Goal: Task Accomplishment & Management: Use online tool/utility

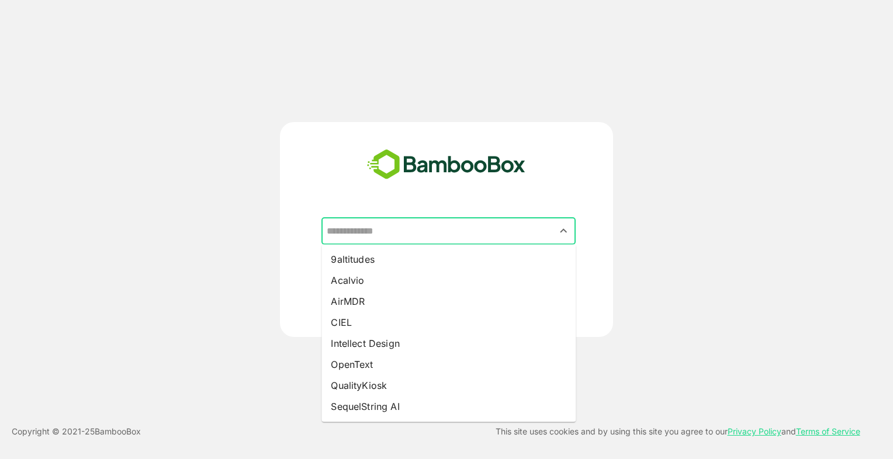
click at [426, 221] on input "text" at bounding box center [448, 231] width 249 height 22
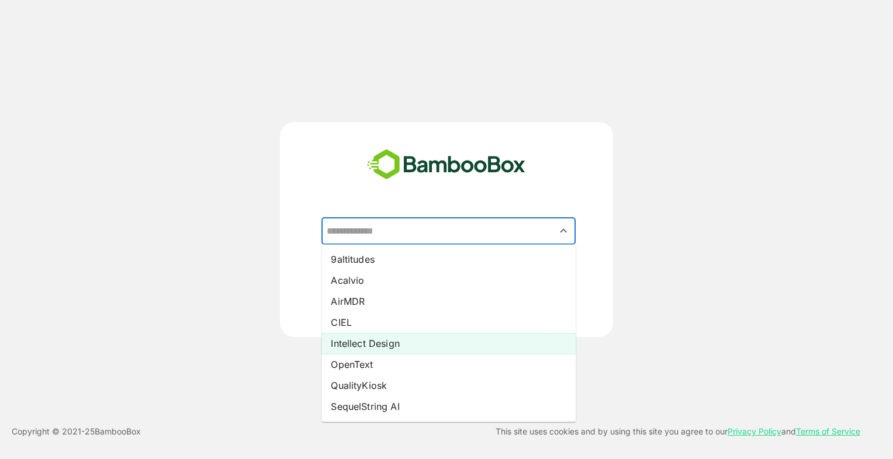
click at [376, 335] on li "Intellect Design" at bounding box center [448, 343] width 254 height 21
type input "**********"
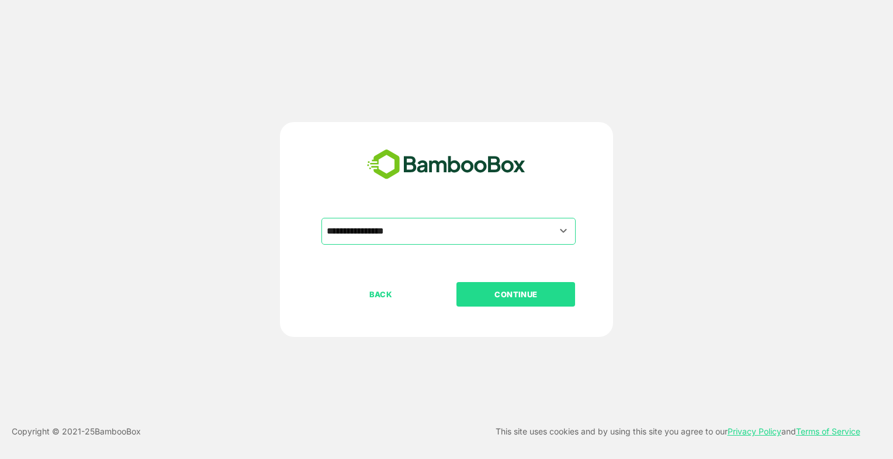
click at [516, 294] on p "CONTINUE" at bounding box center [515, 294] width 117 height 13
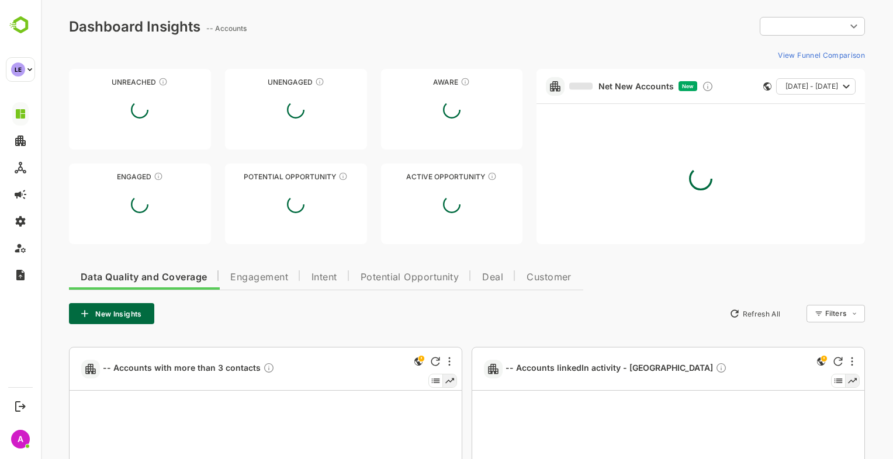
type input "**********"
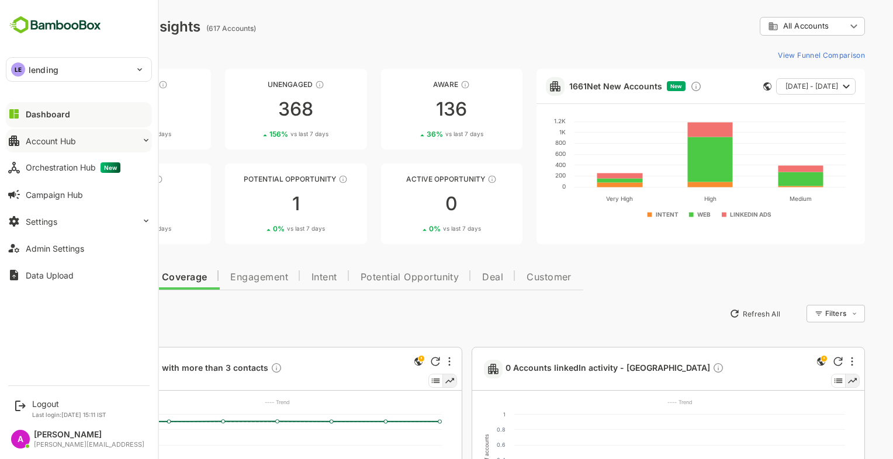
click at [88, 137] on button "Account Hub" at bounding box center [79, 140] width 146 height 23
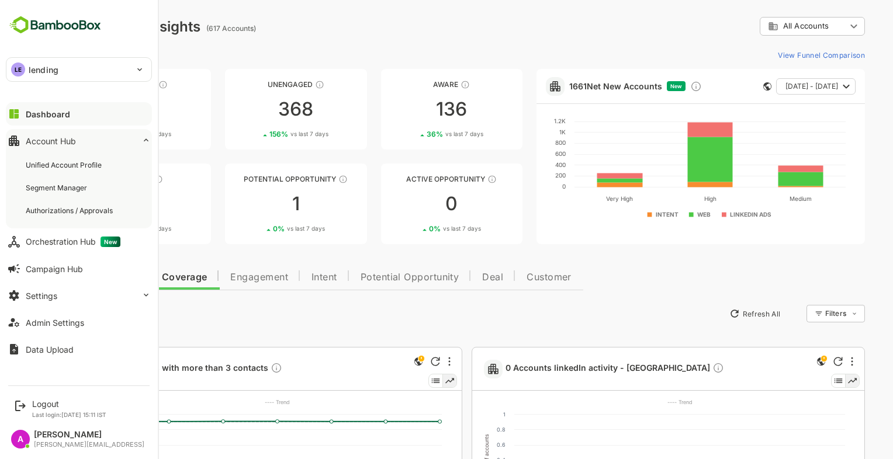
click at [98, 77] on div "LE lending" at bounding box center [71, 69] width 131 height 23
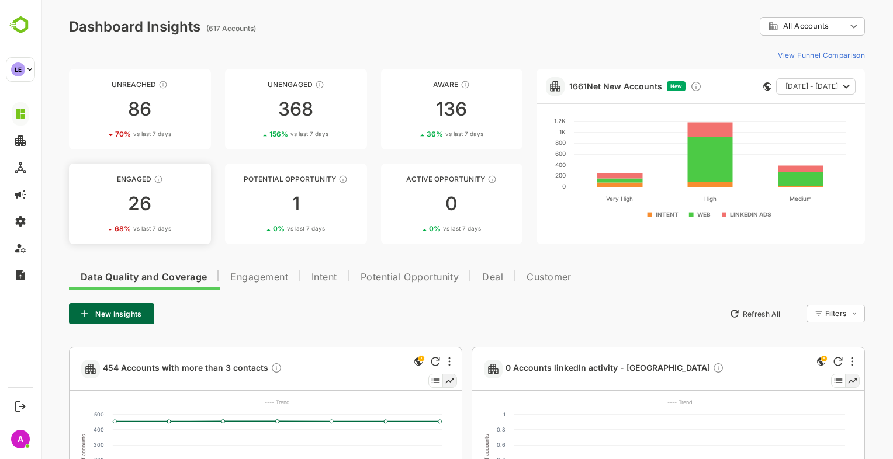
click at [175, 195] on div "26" at bounding box center [140, 204] width 142 height 19
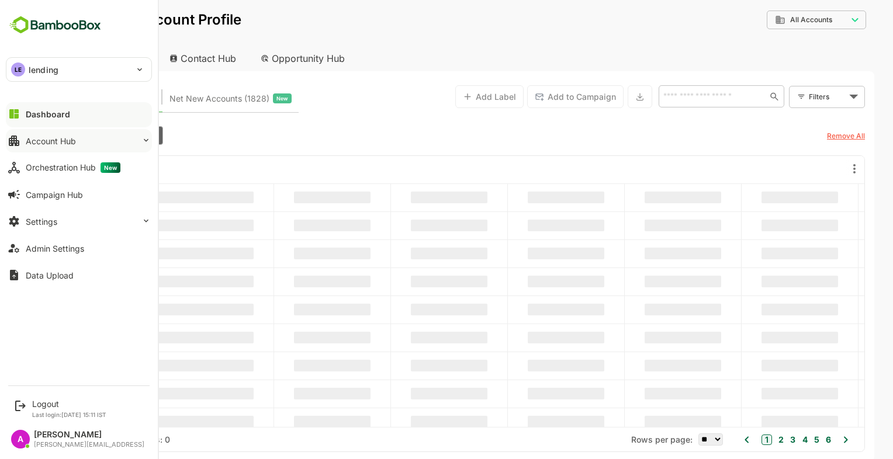
click at [59, 132] on button "Account Hub" at bounding box center [79, 140] width 146 height 23
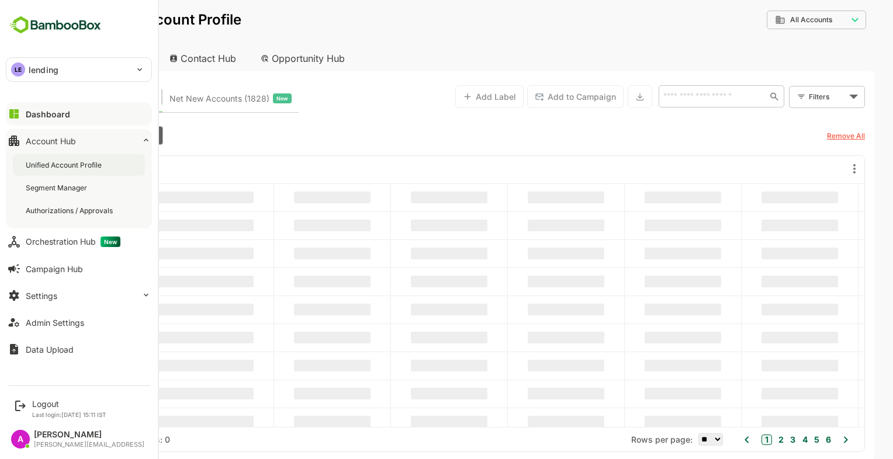
click at [86, 164] on div "Unified Account Profile" at bounding box center [65, 165] width 78 height 10
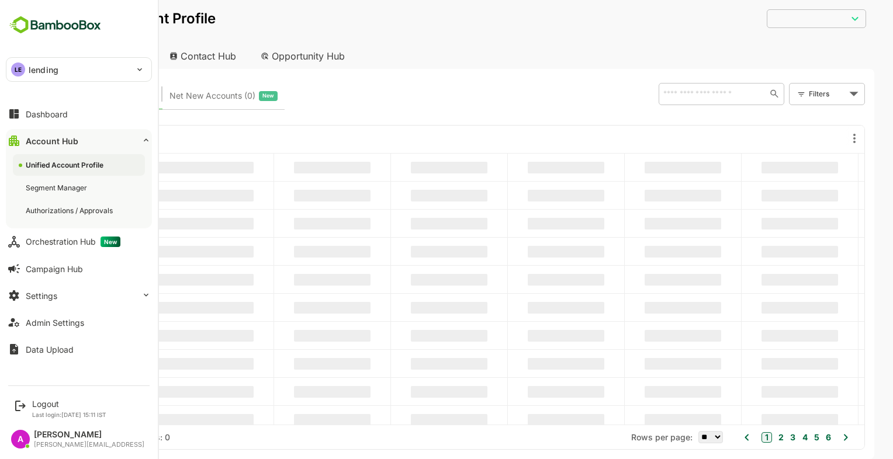
type input "**********"
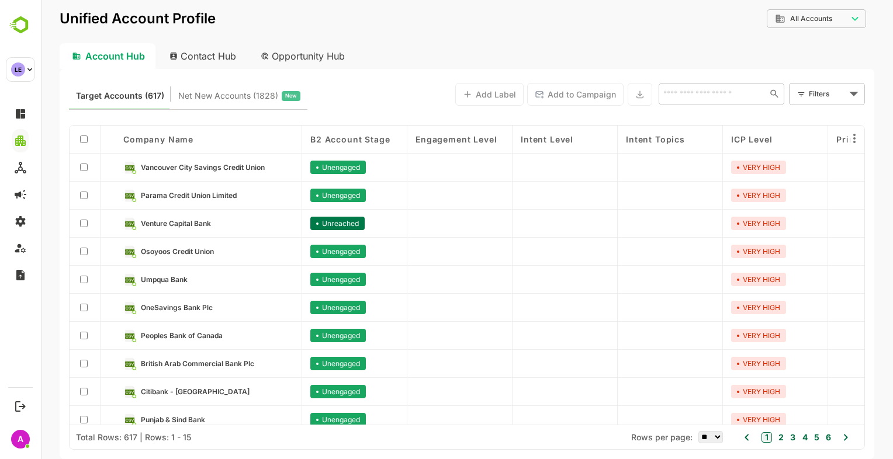
click at [788, 86] on div "Target Accounts (617) Net New Accounts ( 1828 ) New Add Label Add to Campaign ​…" at bounding box center [467, 94] width 796 height 32
click at [834, 90] on body "**********" at bounding box center [467, 229] width 852 height 459
click at [813, 127] on li "New Filter" at bounding box center [827, 119] width 70 height 21
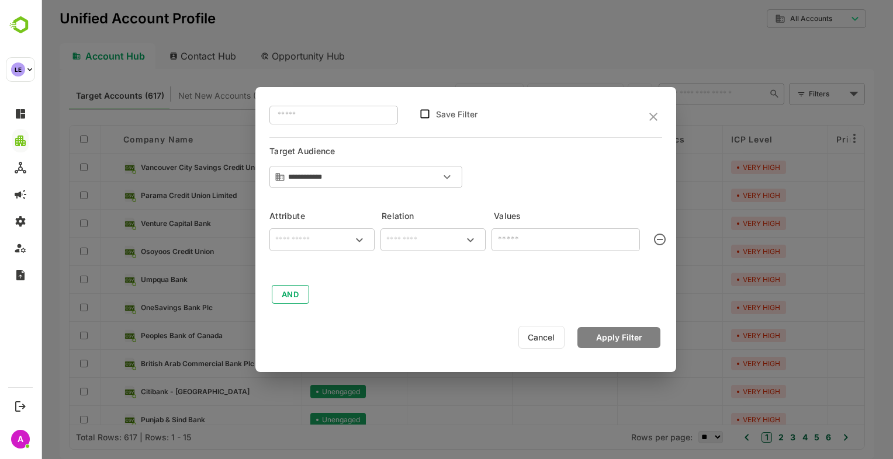
click at [332, 228] on div "​" at bounding box center [321, 239] width 105 height 23
click at [311, 311] on div "Activity Type" at bounding box center [308, 319] width 44 height 25
type input "**********"
click at [413, 240] on input "text" at bounding box center [433, 240] width 100 height 14
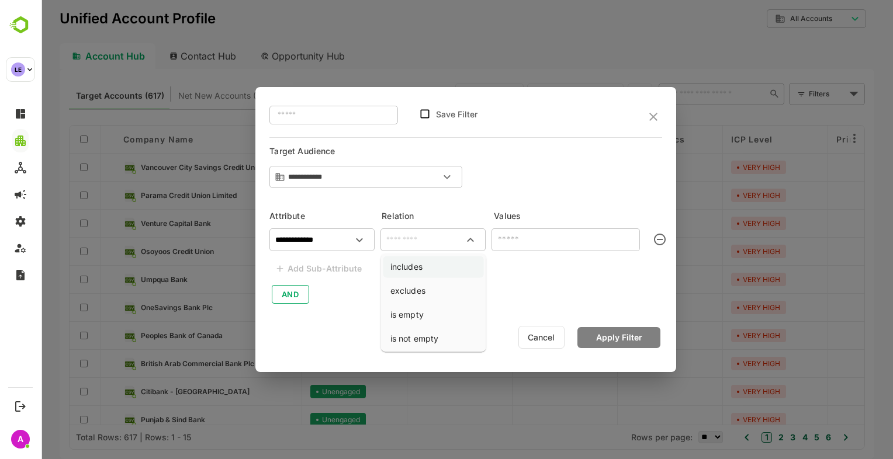
click at [414, 261] on li "includes" at bounding box center [433, 267] width 100 height 22
type input "********"
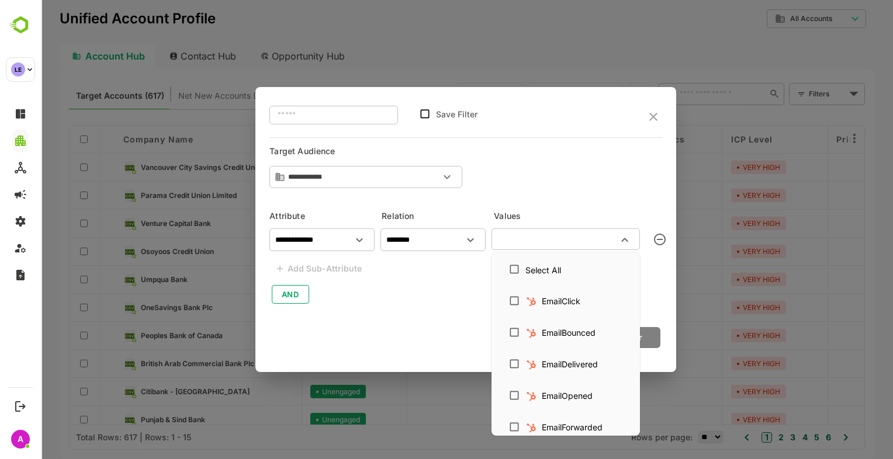
click at [544, 241] on input "text" at bounding box center [556, 239] width 122 height 14
click at [547, 296] on div "EmailClick" at bounding box center [561, 301] width 39 height 12
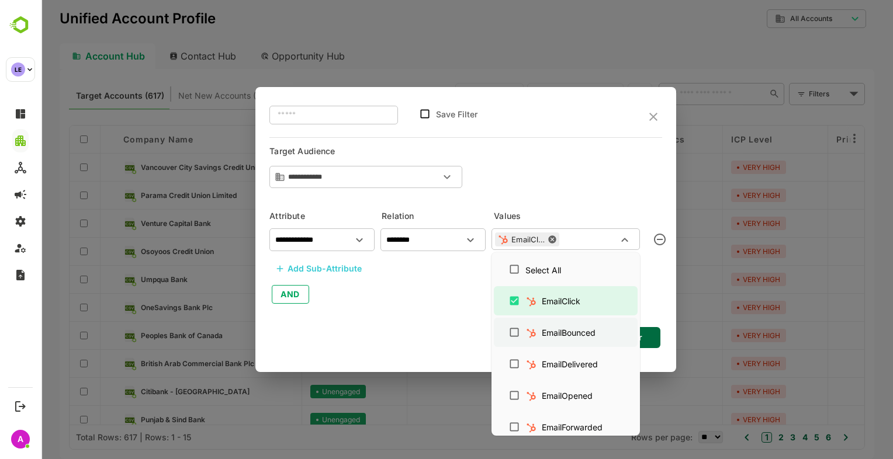
click at [559, 333] on div "EmailBounced" at bounding box center [569, 333] width 54 height 12
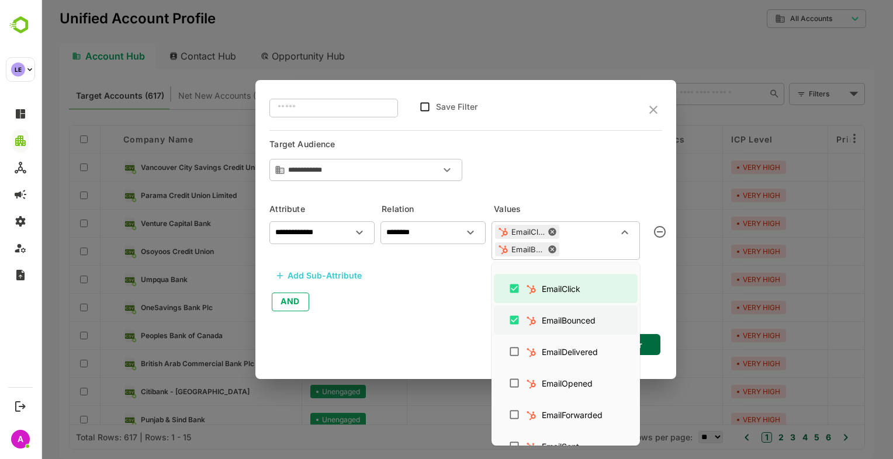
scroll to position [30, 0]
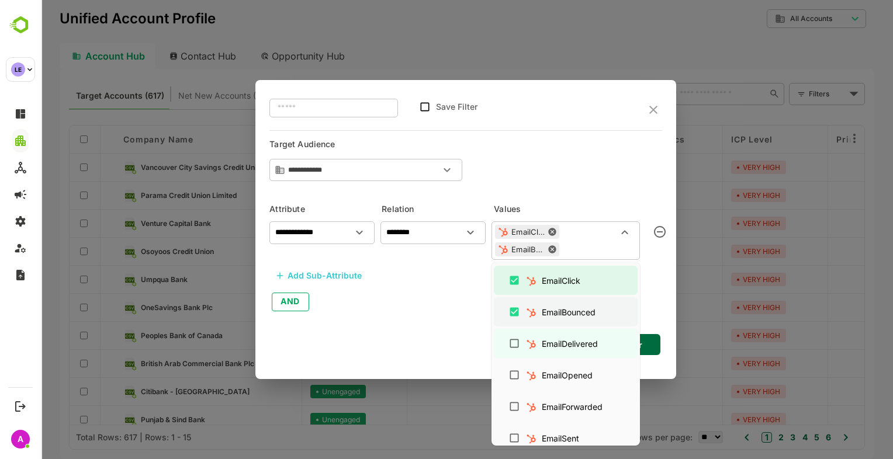
click at [559, 333] on div "EmailDelivered" at bounding box center [565, 343] width 125 height 22
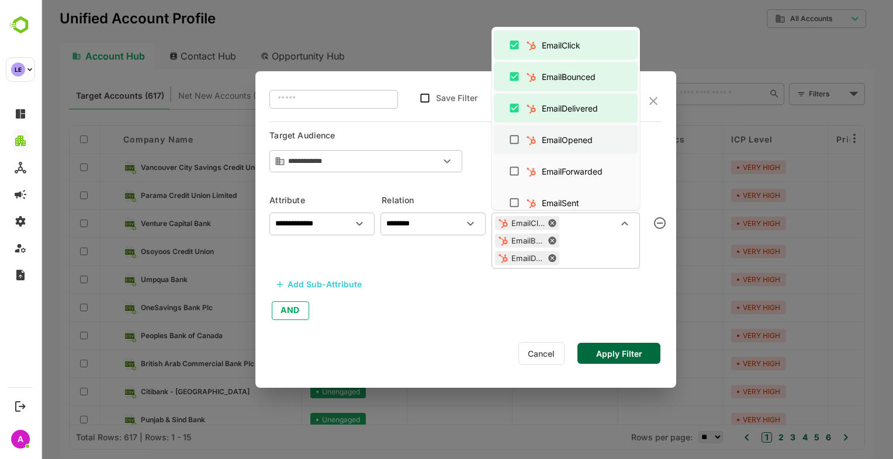
click at [561, 134] on div "EmailOpened" at bounding box center [567, 140] width 51 height 12
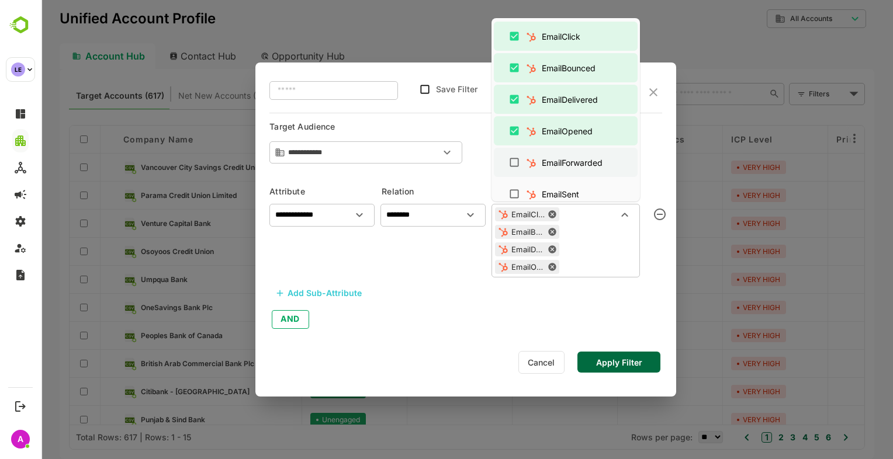
click at [554, 172] on div "EmailForwarded" at bounding box center [565, 162] width 125 height 22
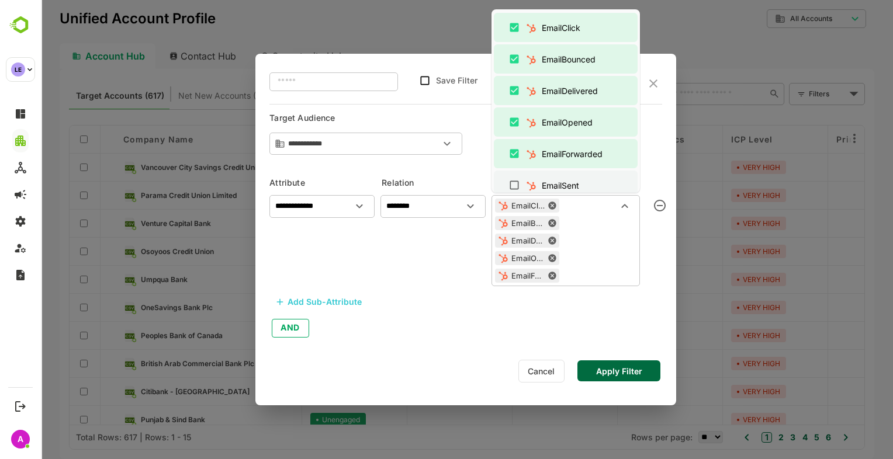
click at [547, 182] on div "EmailSent" at bounding box center [560, 185] width 37 height 12
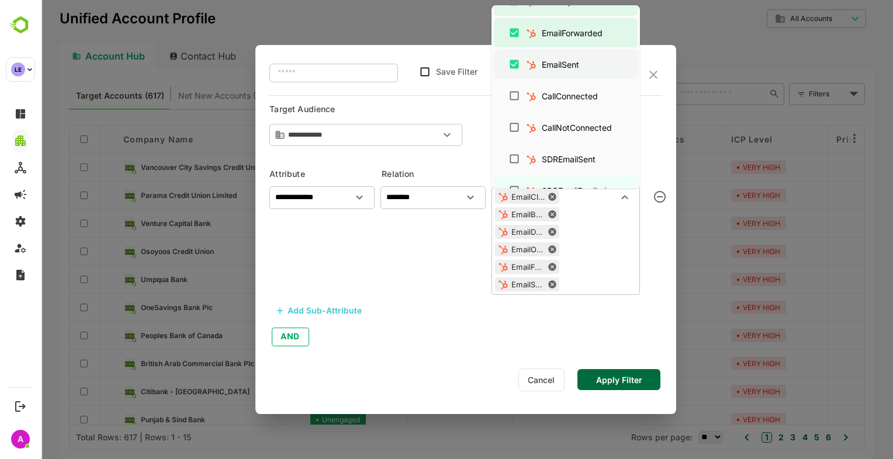
scroll to position [207, 0]
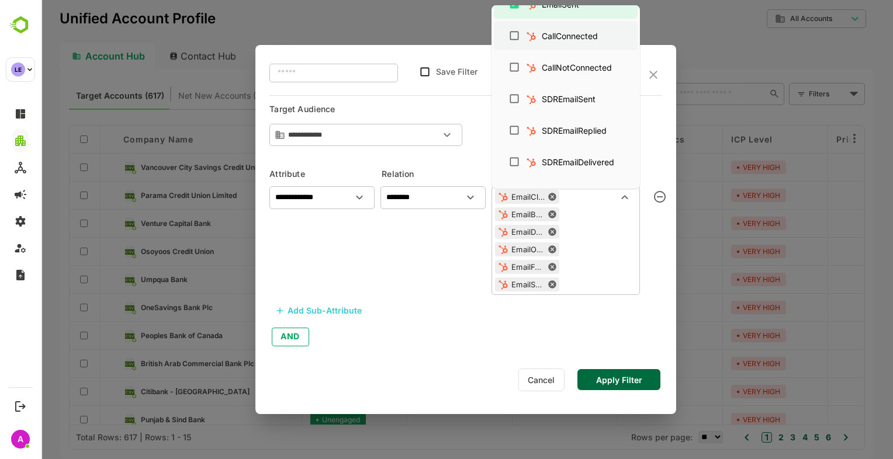
click at [547, 36] on div "CallConnected" at bounding box center [570, 36] width 56 height 12
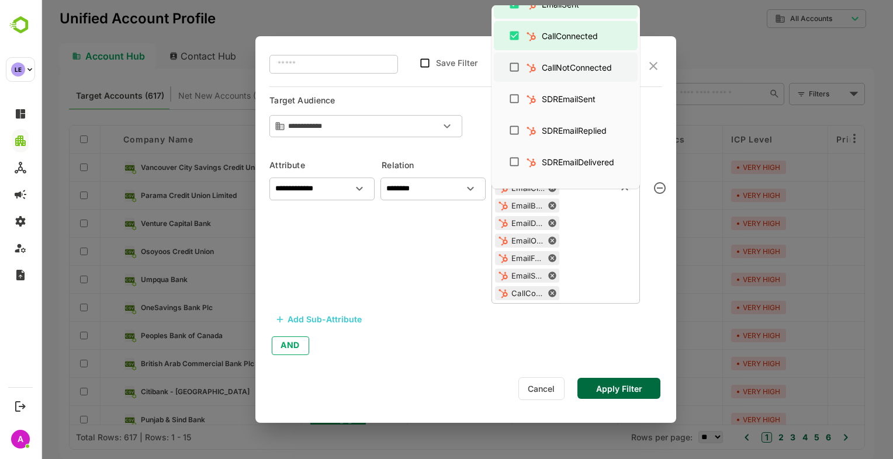
click at [550, 62] on div "CallNotConnected" at bounding box center [577, 67] width 70 height 12
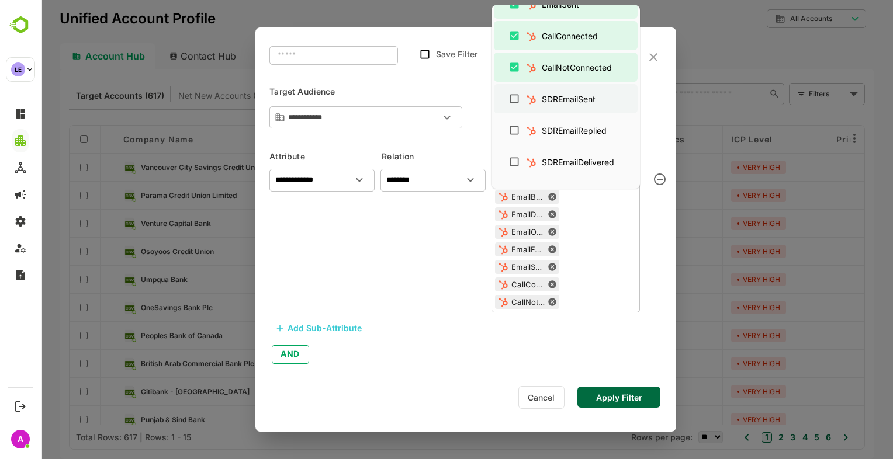
click at [554, 99] on div "SDREmailSent" at bounding box center [569, 99] width 54 height 12
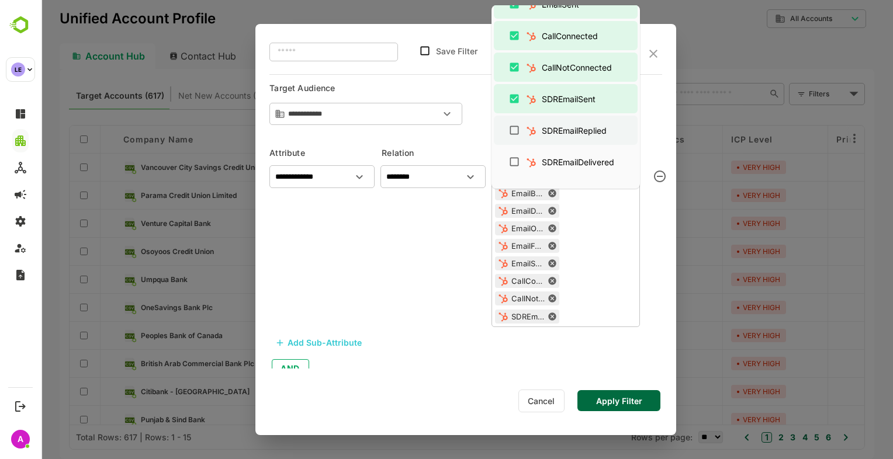
click at [559, 137] on div "SDREmailReplied" at bounding box center [568, 131] width 87 height 18
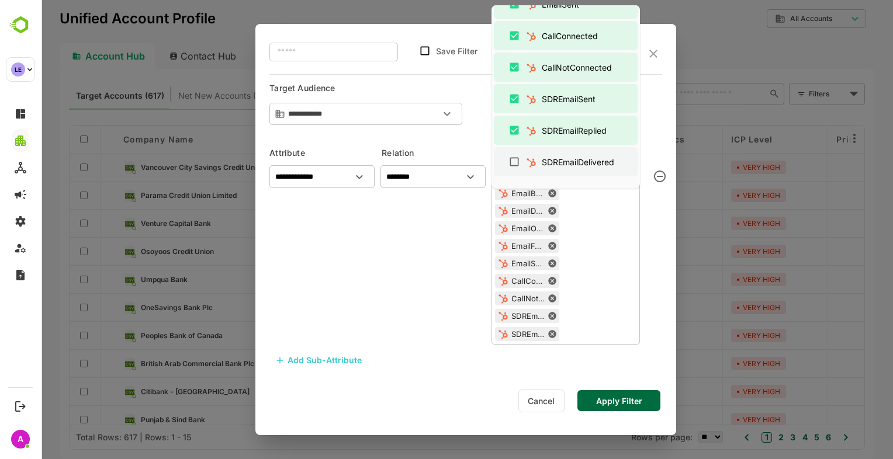
click at [561, 151] on div "SDREmailDelivered" at bounding box center [565, 162] width 125 height 22
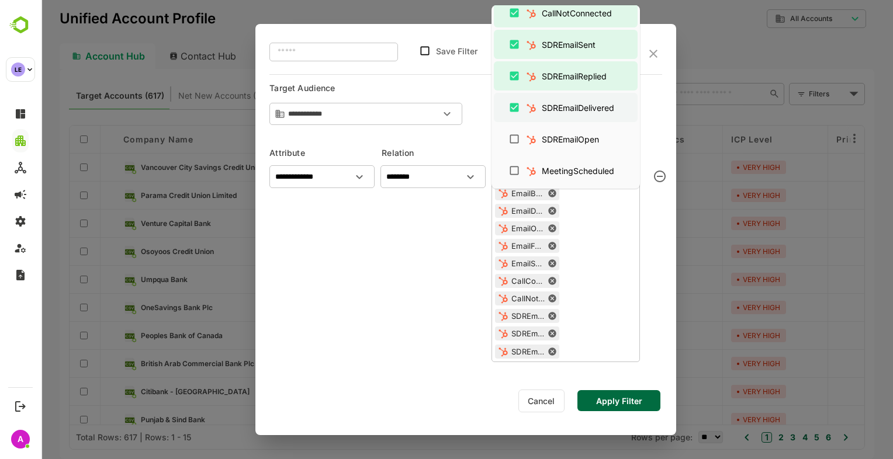
scroll to position [273, 0]
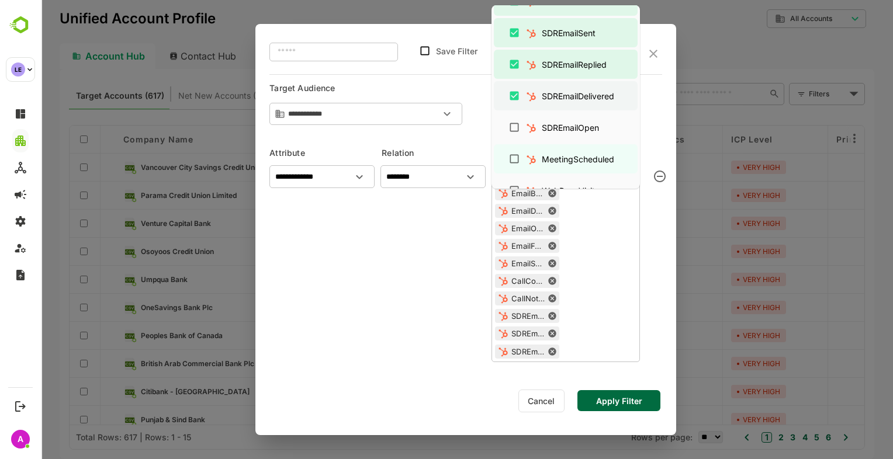
click at [561, 151] on div "MeetingScheduled" at bounding box center [572, 159] width 95 height 18
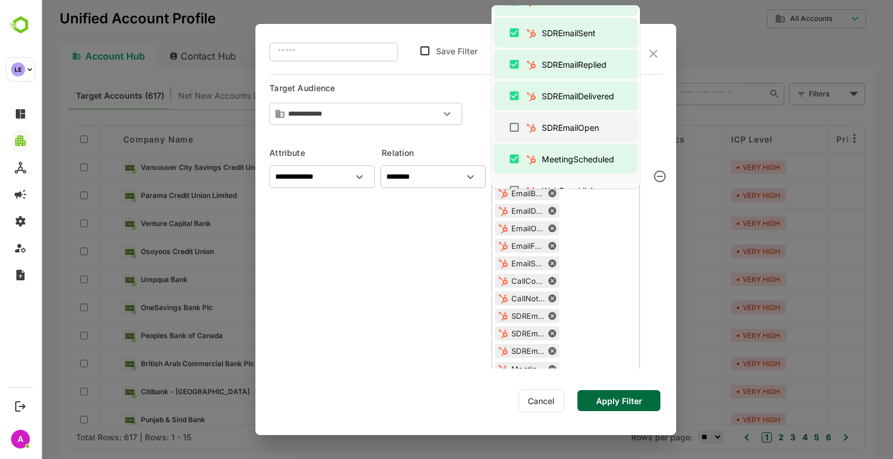
click at [556, 136] on div "SDREmailOpen" at bounding box center [564, 128] width 79 height 18
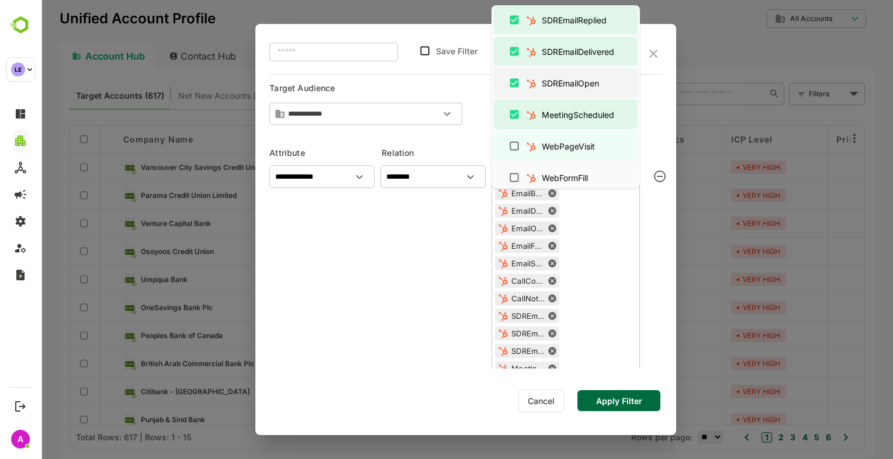
click at [556, 136] on div "WebPageVisit" at bounding box center [565, 146] width 125 height 22
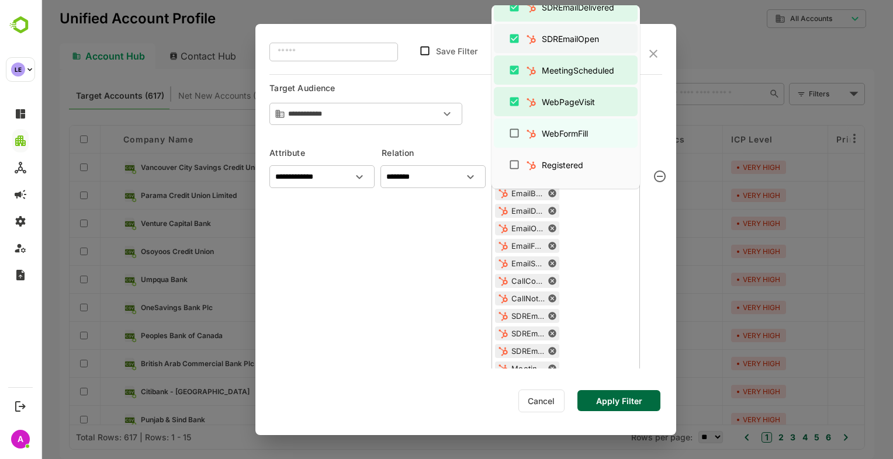
click at [556, 136] on div "WebFormFill" at bounding box center [565, 133] width 46 height 12
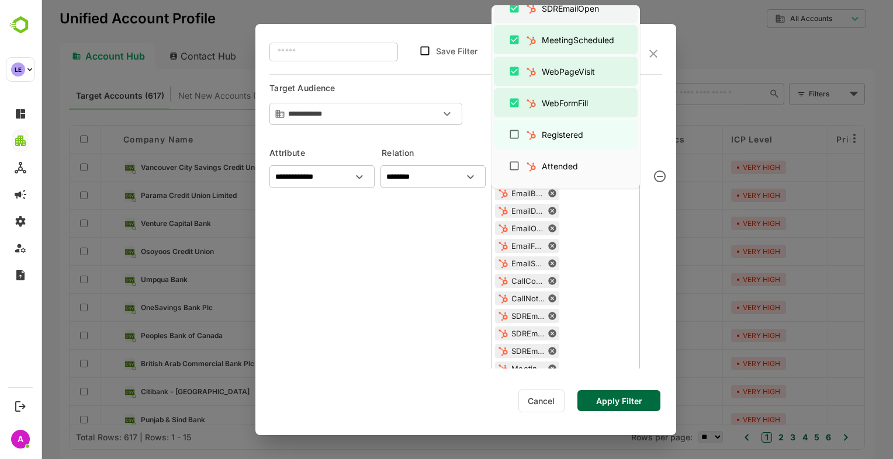
click at [556, 136] on div "Registered" at bounding box center [562, 135] width 41 height 12
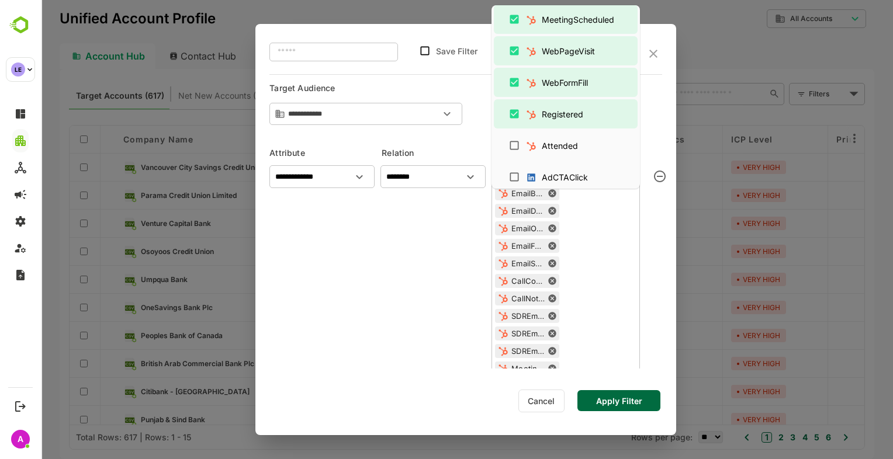
scroll to position [414, 0]
click at [556, 136] on div "Attended" at bounding box center [554, 145] width 58 height 18
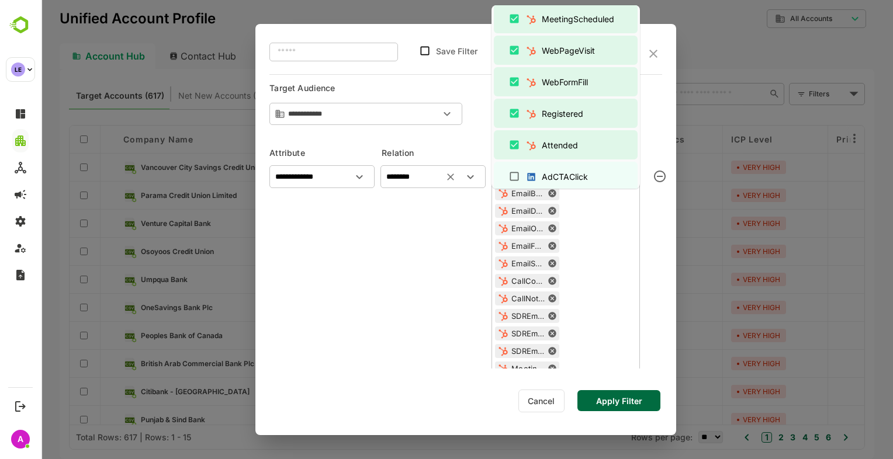
click at [421, 246] on div "******** ​" at bounding box center [432, 314] width 105 height 309
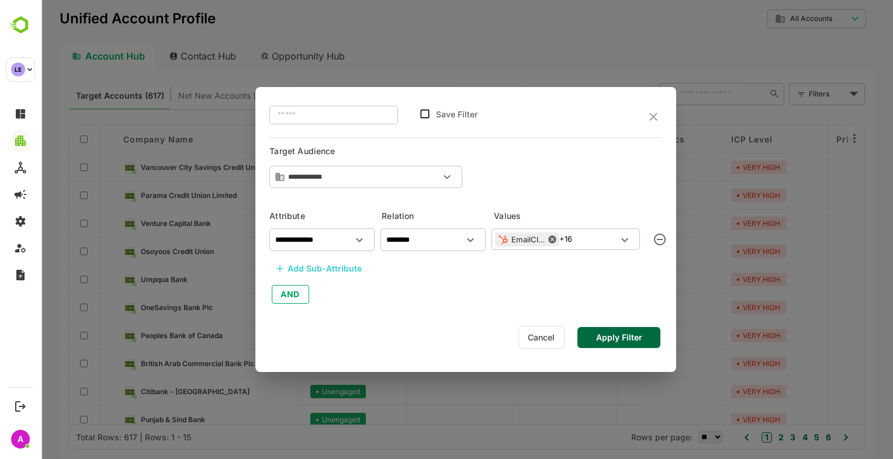
click at [326, 263] on div "Add Sub-Attribute" at bounding box center [324, 269] width 74 height 14
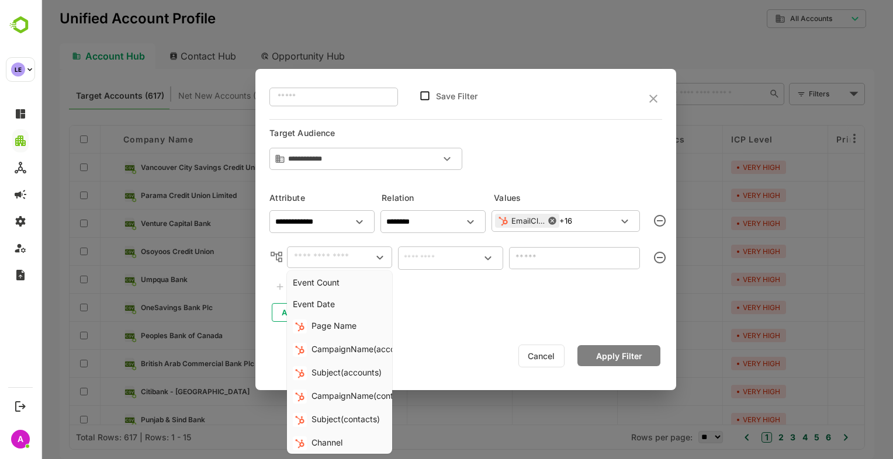
click at [329, 250] on input "text" at bounding box center [329, 257] width 79 height 14
click at [350, 356] on div "CampaignName(accounts)" at bounding box center [362, 350] width 103 height 14
type input "**********"
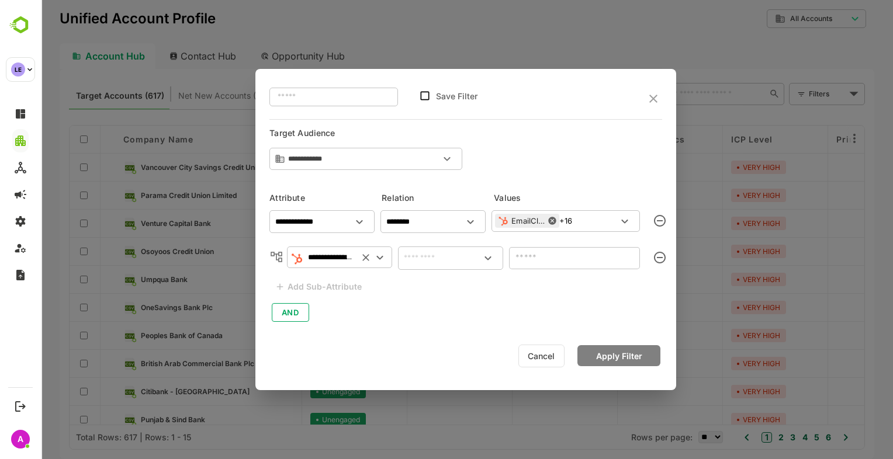
click at [425, 266] on div "​" at bounding box center [450, 258] width 105 height 23
click at [431, 288] on li "includes" at bounding box center [450, 286] width 100 height 22
type input "********"
click at [527, 263] on input "text" at bounding box center [564, 258] width 105 height 14
click at [570, 252] on input "text" at bounding box center [564, 258] width 105 height 14
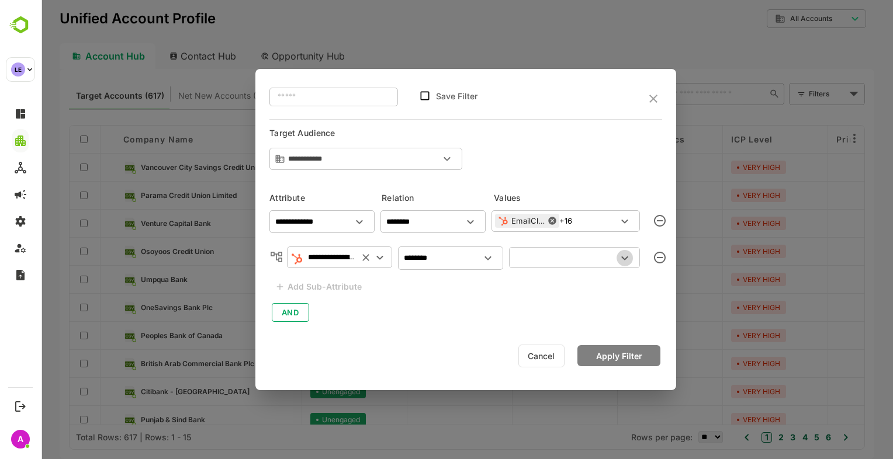
click at [630, 256] on icon "Open" at bounding box center [625, 258] width 14 height 14
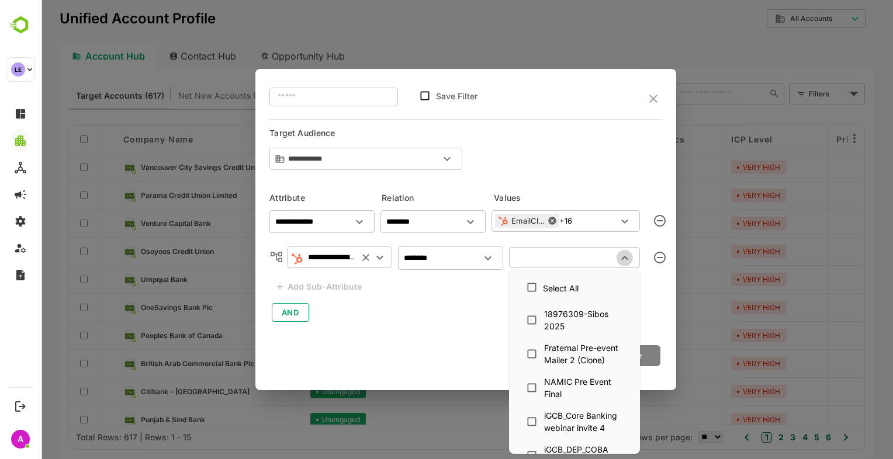
click at [630, 256] on icon "Close" at bounding box center [625, 258] width 14 height 14
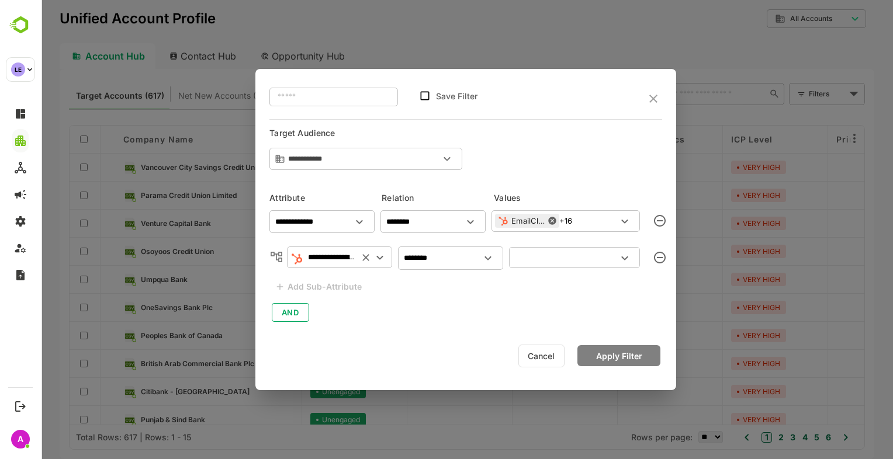
click at [630, 256] on icon "Open" at bounding box center [625, 258] width 14 height 14
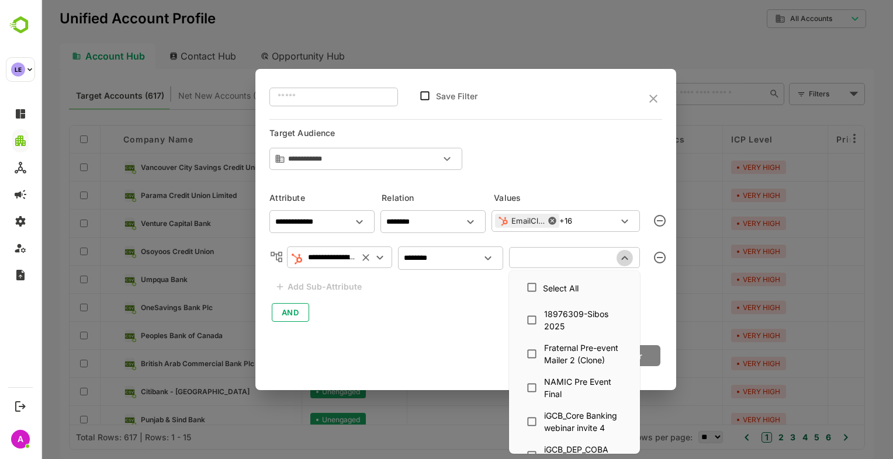
click at [630, 256] on icon "Close" at bounding box center [625, 258] width 14 height 14
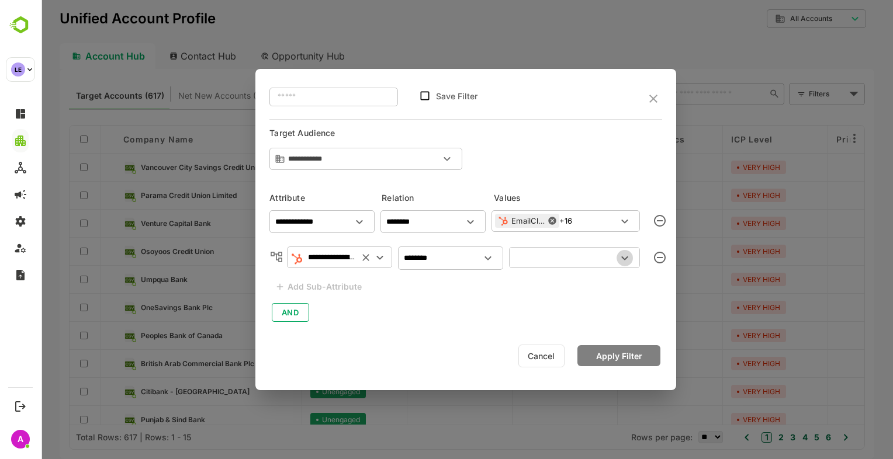
click at [630, 256] on icon "Open" at bounding box center [625, 258] width 14 height 14
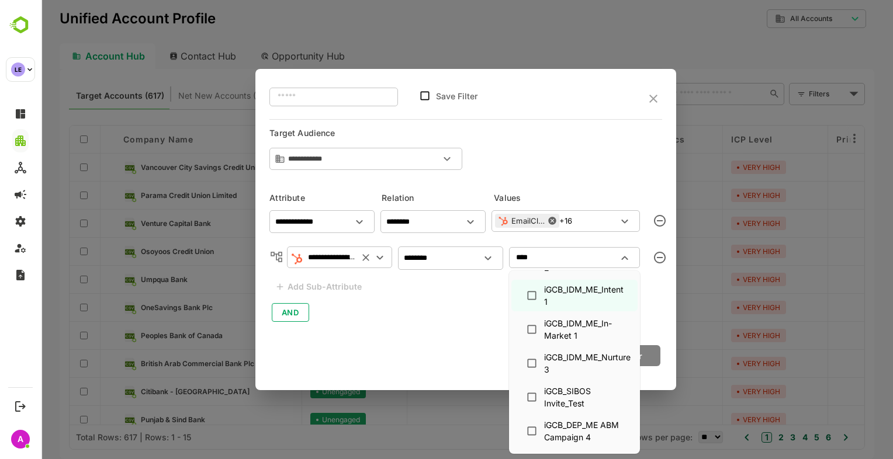
scroll to position [287, 0]
click at [588, 355] on div "iGCB_IDM_ME_Nurture 3" at bounding box center [587, 363] width 86 height 25
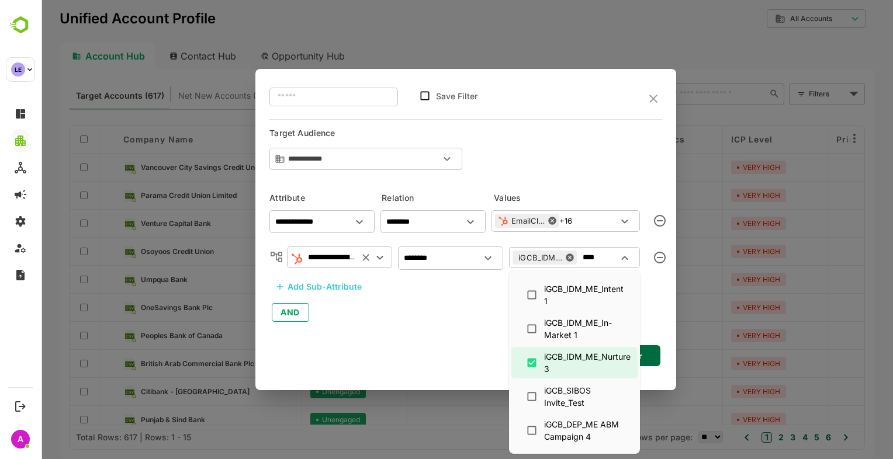
type input "****"
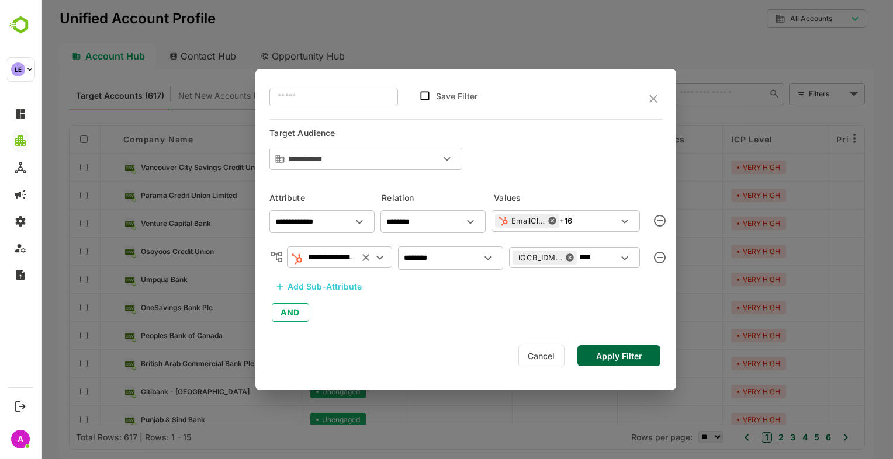
click at [380, 334] on div "**********" at bounding box center [465, 229] width 421 height 321
click at [604, 352] on button "Apply Filter" at bounding box center [618, 355] width 83 height 21
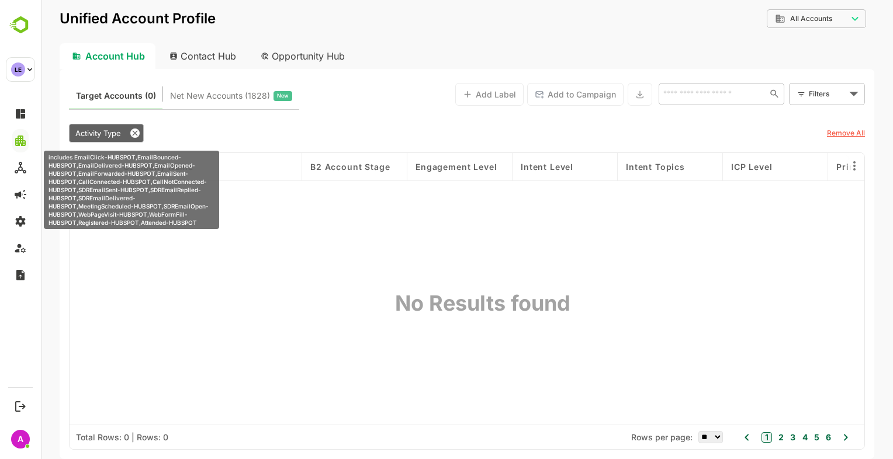
click at [104, 136] on span "Activity Type" at bounding box center [98, 133] width 46 height 9
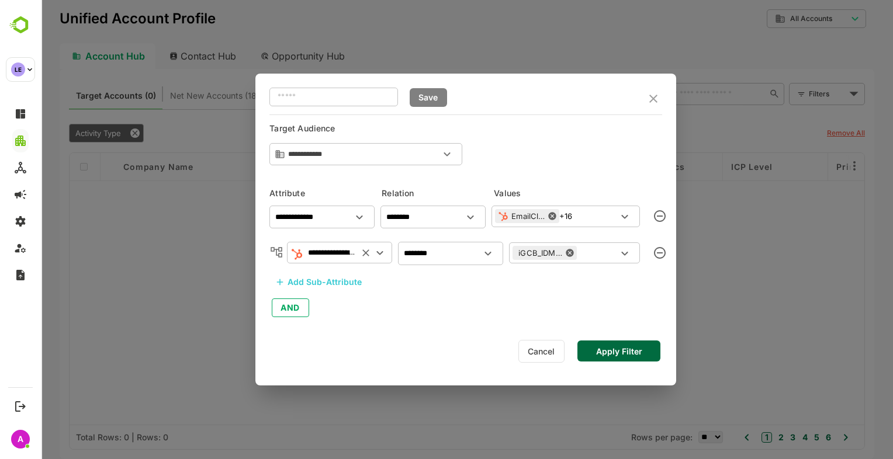
click at [568, 254] on icon at bounding box center [570, 253] width 8 height 8
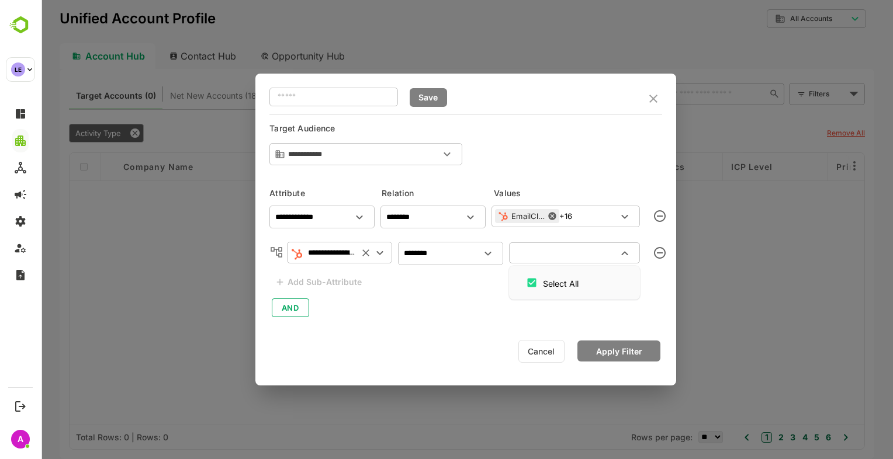
click at [585, 255] on input "text" at bounding box center [564, 253] width 105 height 14
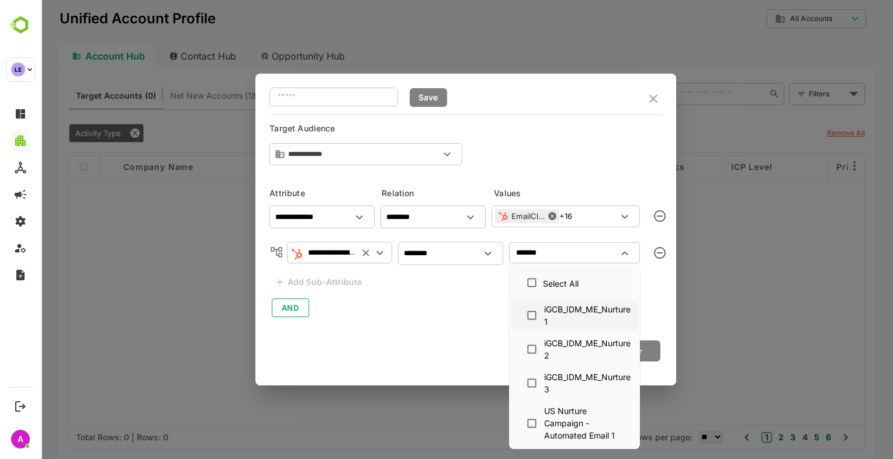
click at [571, 318] on div "iGCB_IDM_ME_Nurture 1" at bounding box center [587, 315] width 86 height 25
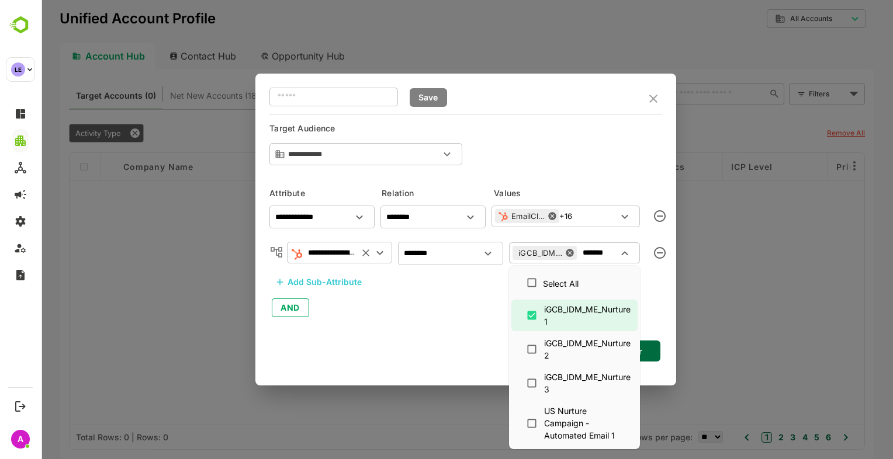
type input "*******"
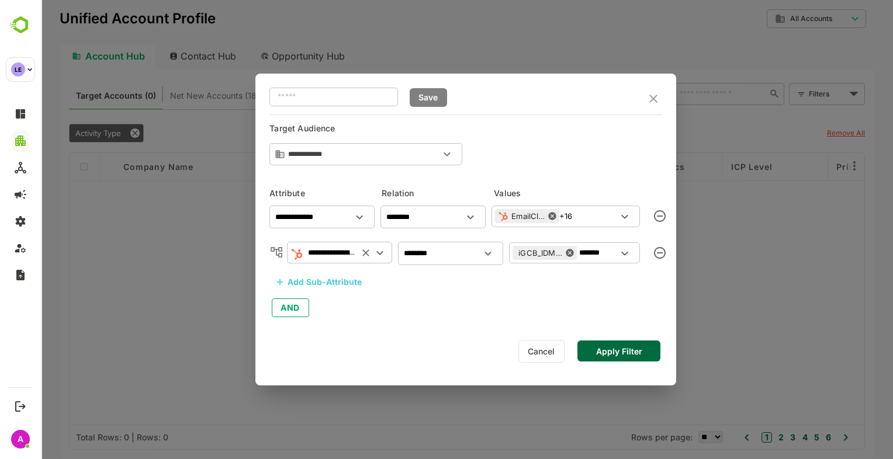
click at [472, 314] on div "**********" at bounding box center [465, 259] width 393 height 119
click at [601, 351] on button "Apply Filter" at bounding box center [618, 351] width 83 height 21
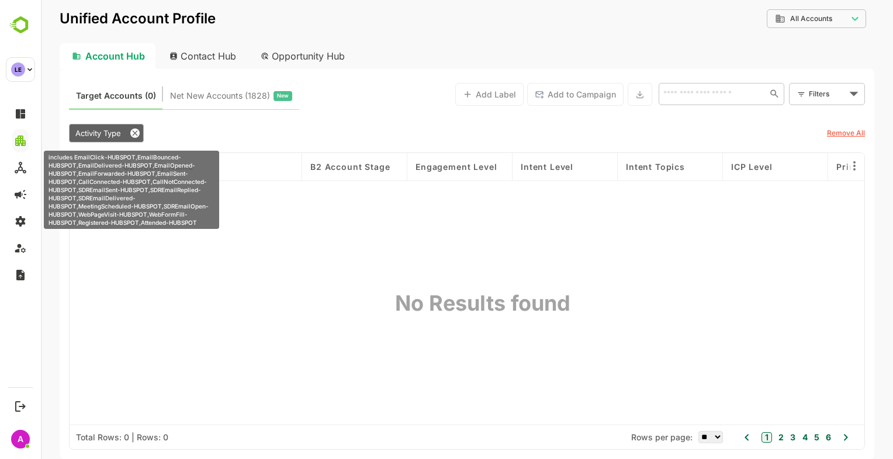
click at [81, 137] on span "Activity Type" at bounding box center [98, 133] width 46 height 9
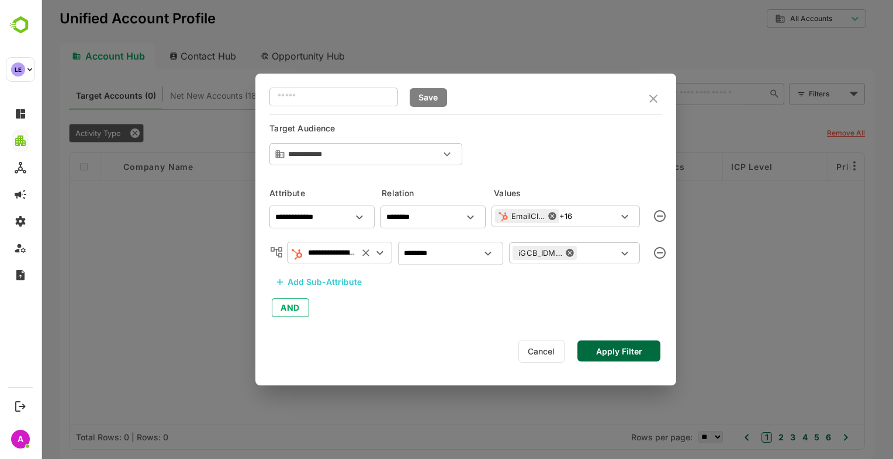
click at [570, 253] on icon at bounding box center [570, 253] width 8 height 8
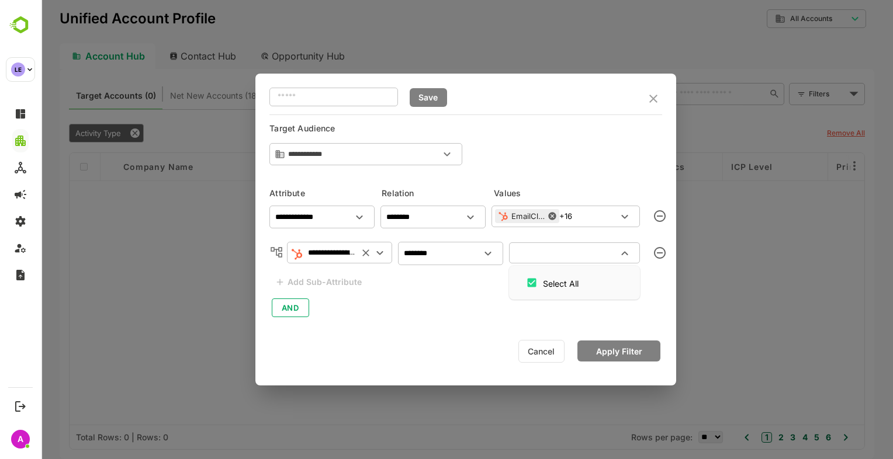
click at [570, 253] on input "text" at bounding box center [564, 253] width 105 height 14
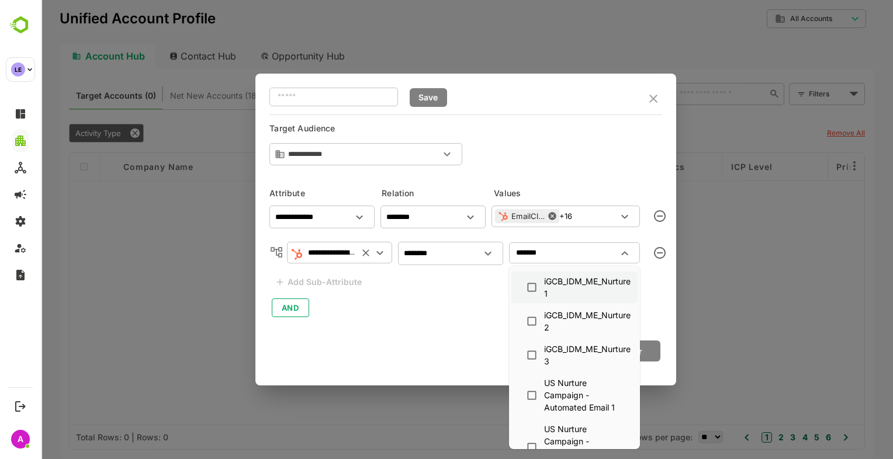
scroll to position [0, 0]
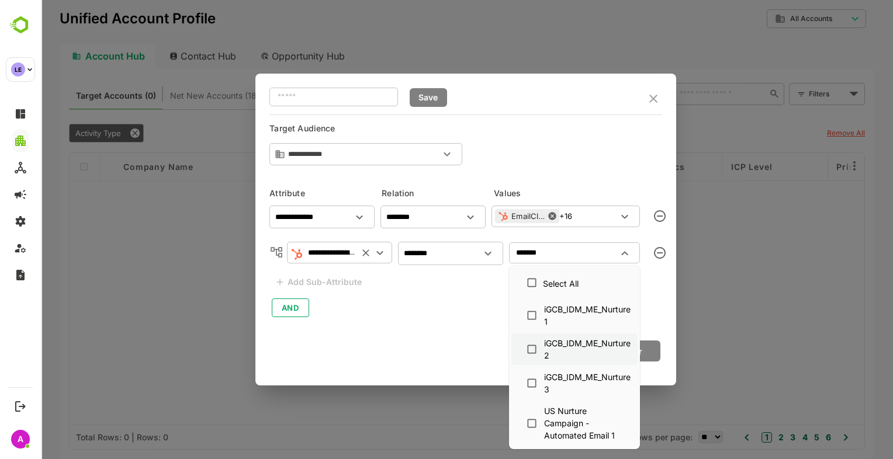
click at [554, 356] on div "iGCB_IDM_ME_Nurture 2" at bounding box center [587, 349] width 86 height 25
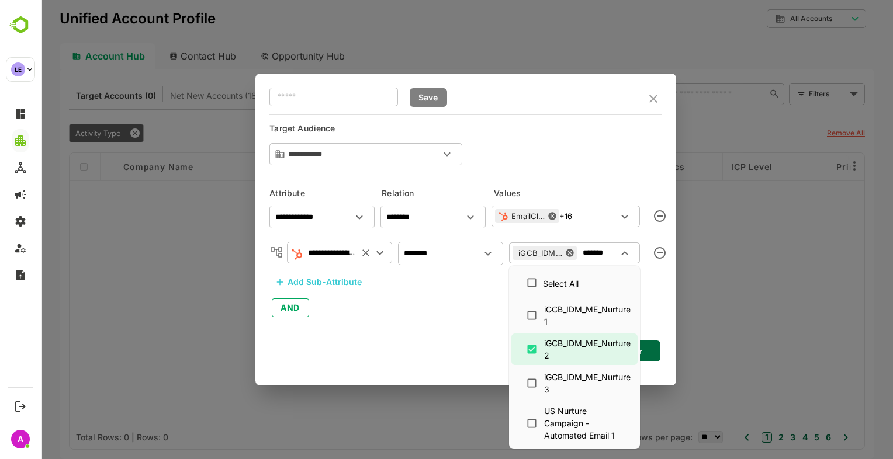
type input "*******"
click at [462, 337] on div "**********" at bounding box center [465, 230] width 421 height 312
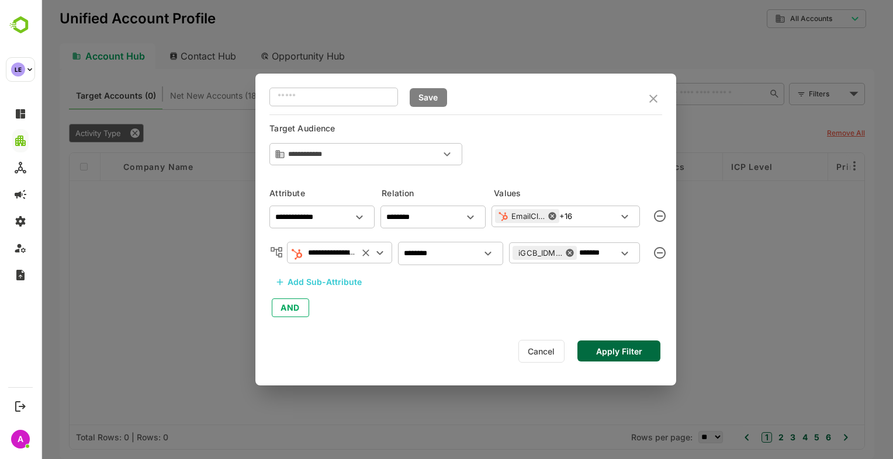
click at [629, 355] on button "Apply Filter" at bounding box center [618, 351] width 83 height 21
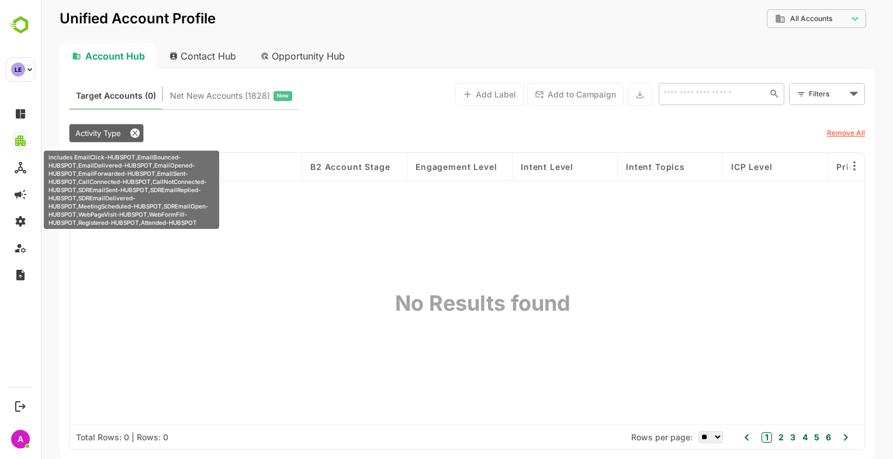
click at [99, 131] on span "Activity Type" at bounding box center [98, 133] width 46 height 9
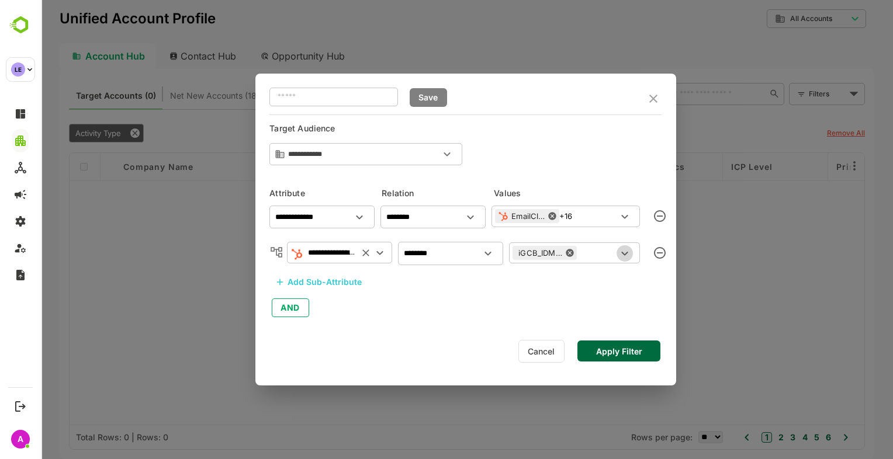
click at [626, 251] on icon "Open" at bounding box center [625, 254] width 14 height 14
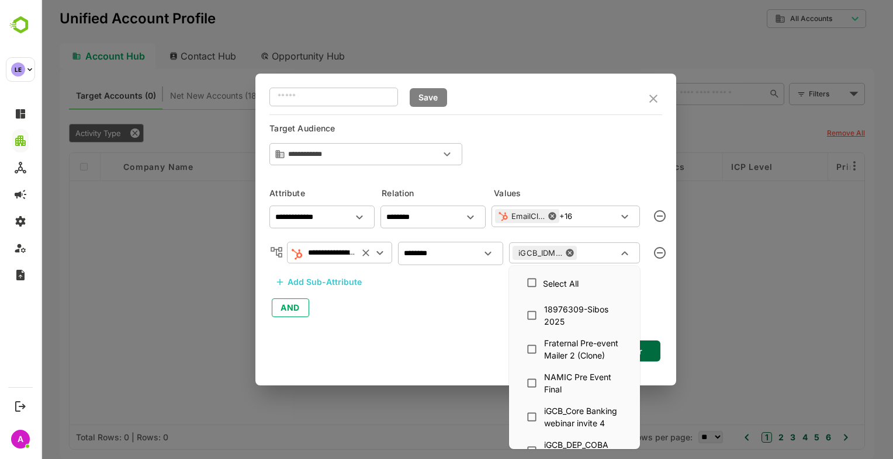
click at [571, 253] on icon at bounding box center [570, 253] width 8 height 8
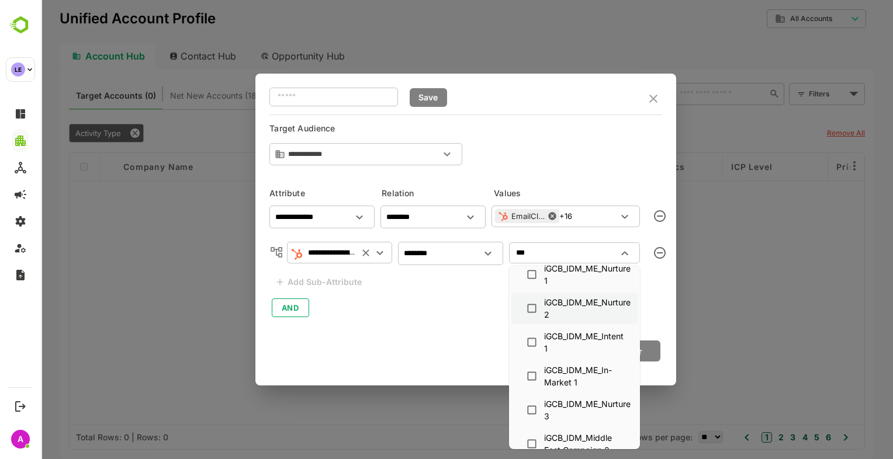
scroll to position [41, 0]
click at [579, 372] on div "iGCB_IDM_ME_In-Market 1" at bounding box center [583, 375] width 78 height 25
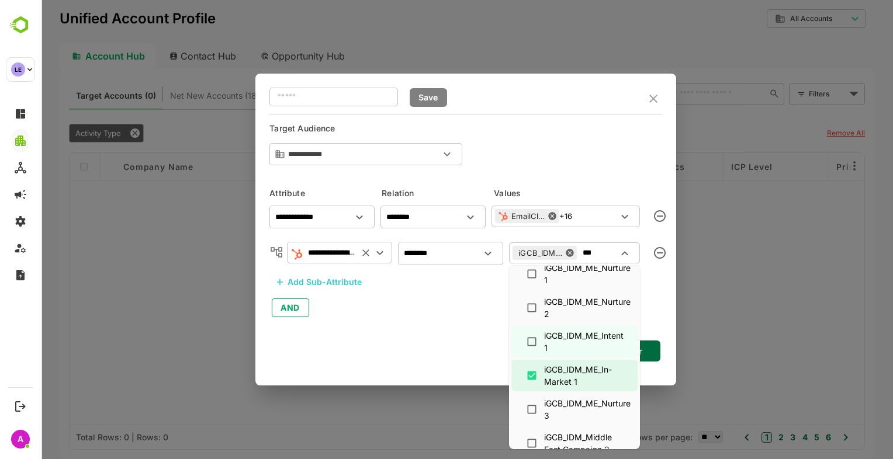
type input "***"
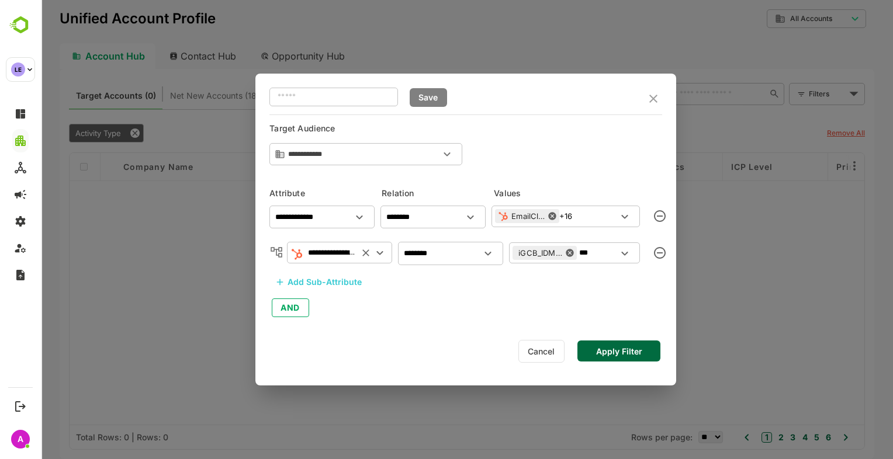
click at [458, 315] on div "**********" at bounding box center [465, 259] width 393 height 119
click at [633, 352] on button "Apply Filter" at bounding box center [618, 351] width 83 height 21
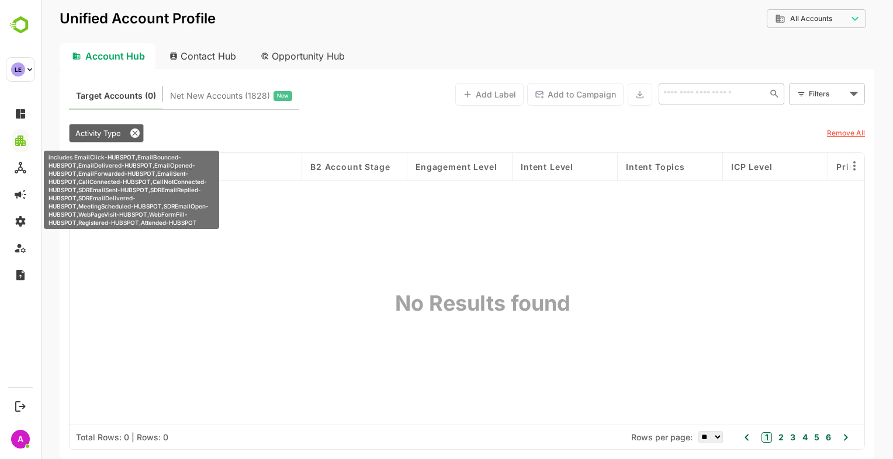
click at [105, 141] on div "Activity Type" at bounding box center [106, 133] width 75 height 19
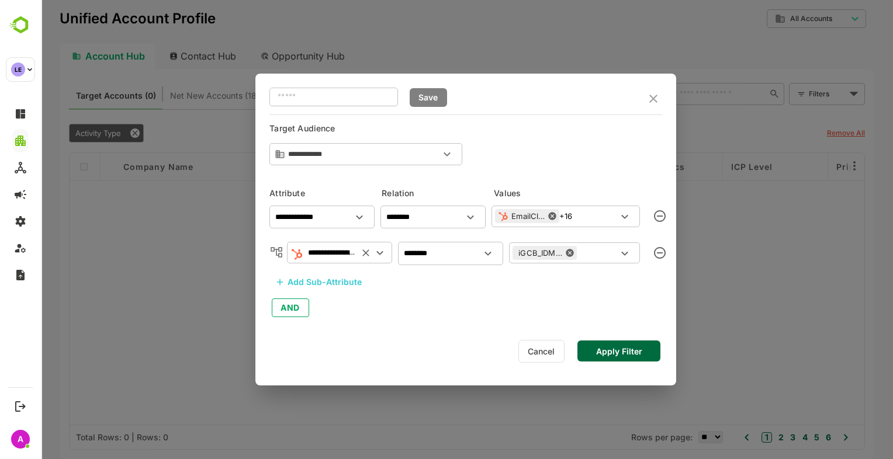
click at [572, 251] on icon at bounding box center [570, 253] width 8 height 8
click at [572, 251] on input "text" at bounding box center [564, 253] width 105 height 14
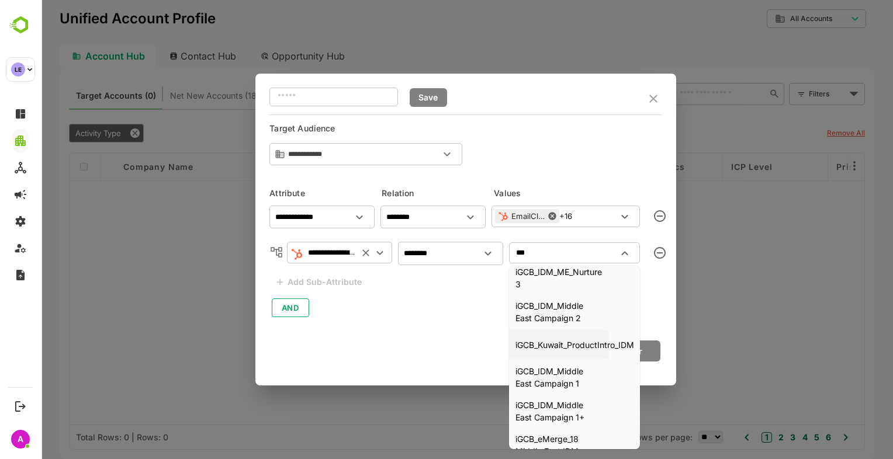
scroll to position [173, 0]
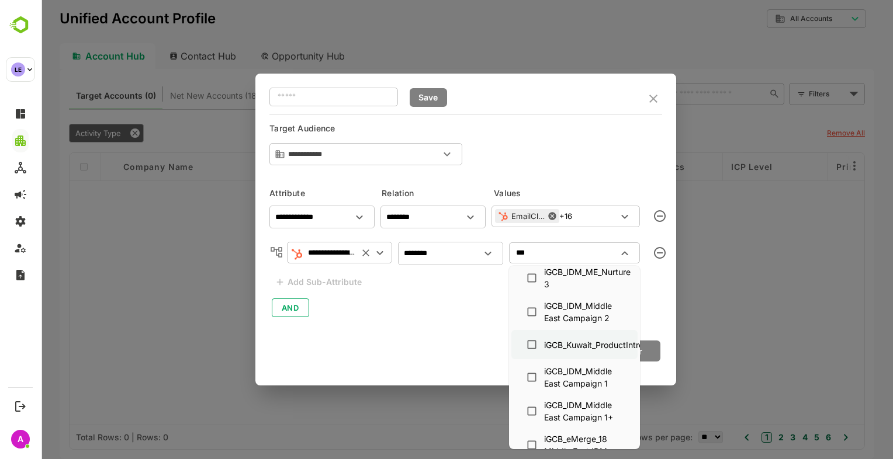
click at [577, 340] on div "iGCB_Kuwait_ProductIntro_IDM" at bounding box center [603, 345] width 119 height 12
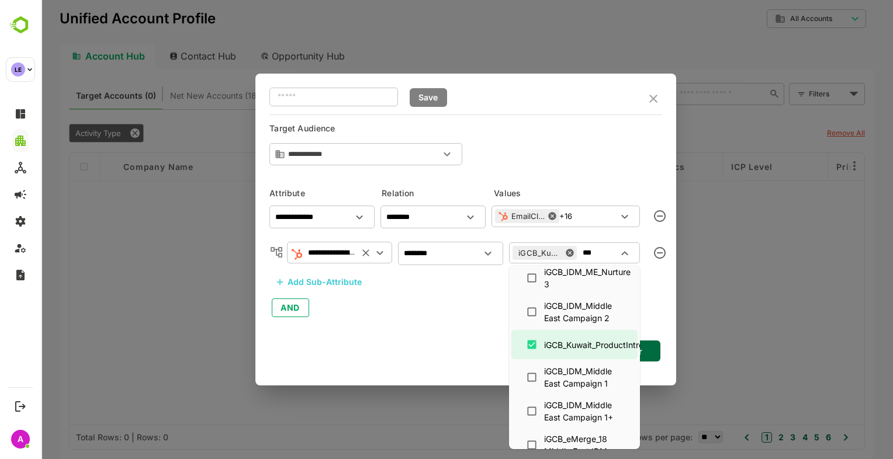
type input "***"
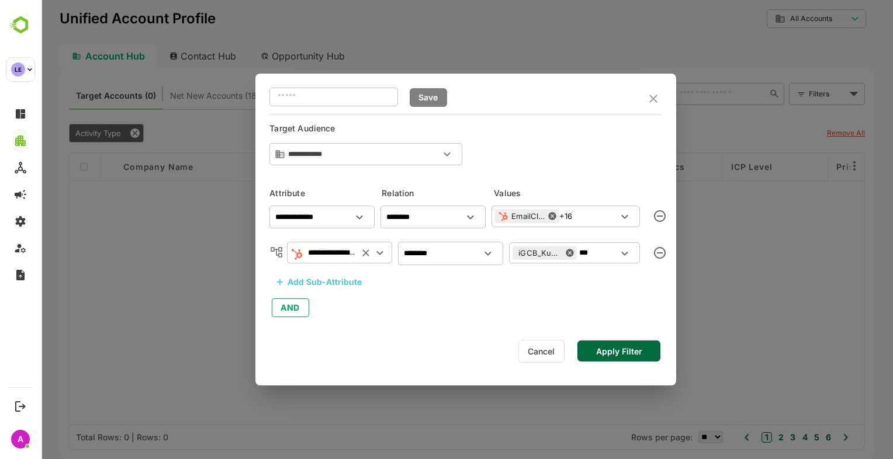
click at [454, 339] on div "Cancel Apply Filter" at bounding box center [465, 351] width 393 height 26
click at [626, 349] on button "Apply Filter" at bounding box center [618, 351] width 83 height 21
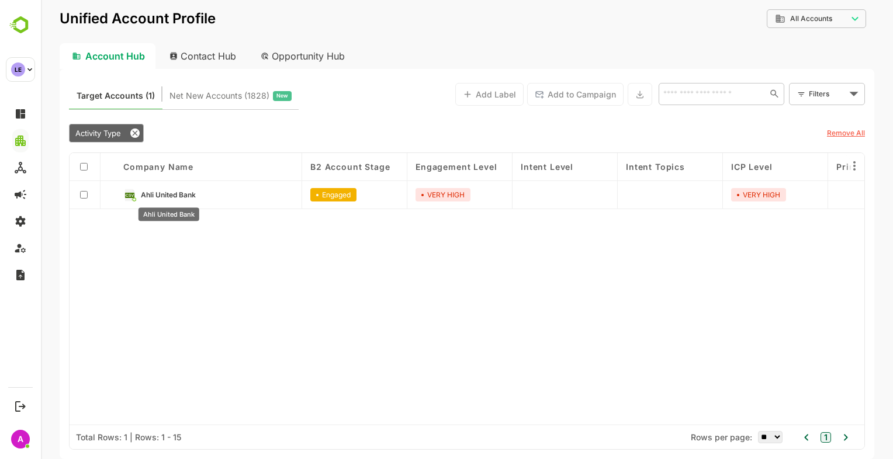
click at [174, 197] on span "Ahli United Bank" at bounding box center [168, 194] width 55 height 9
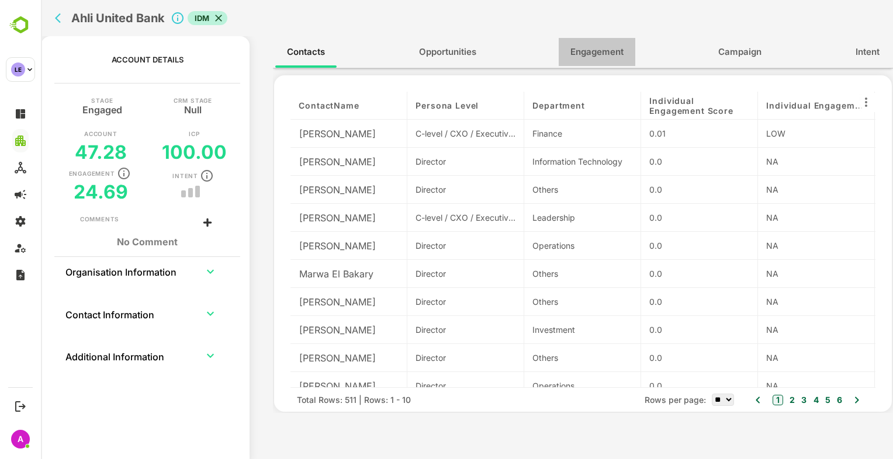
click at [585, 57] on span "Engagement" at bounding box center [596, 51] width 53 height 15
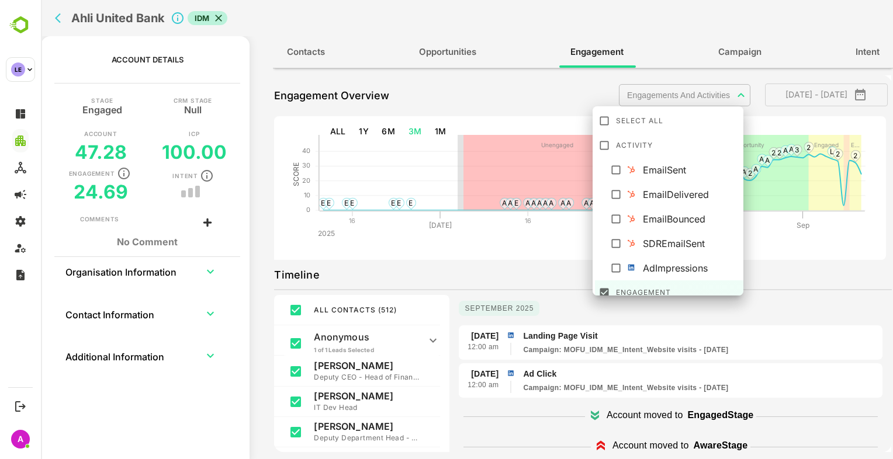
scroll to position [155, 0]
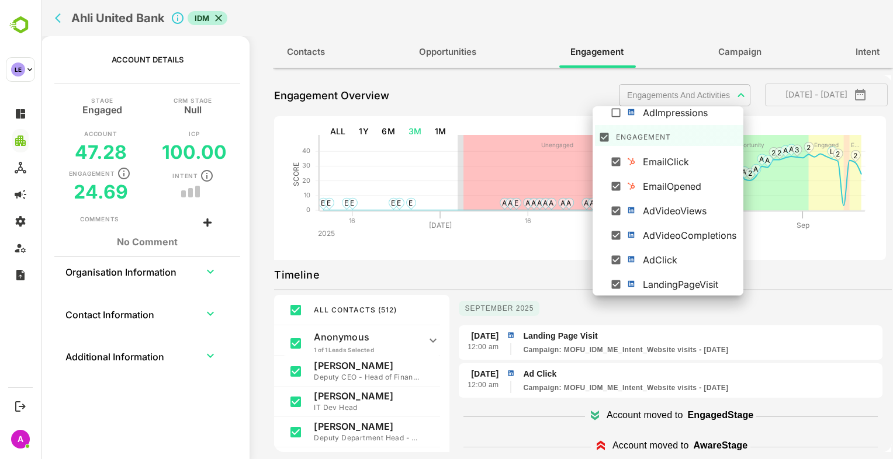
click at [648, 105] on body "**********" at bounding box center [467, 229] width 852 height 459
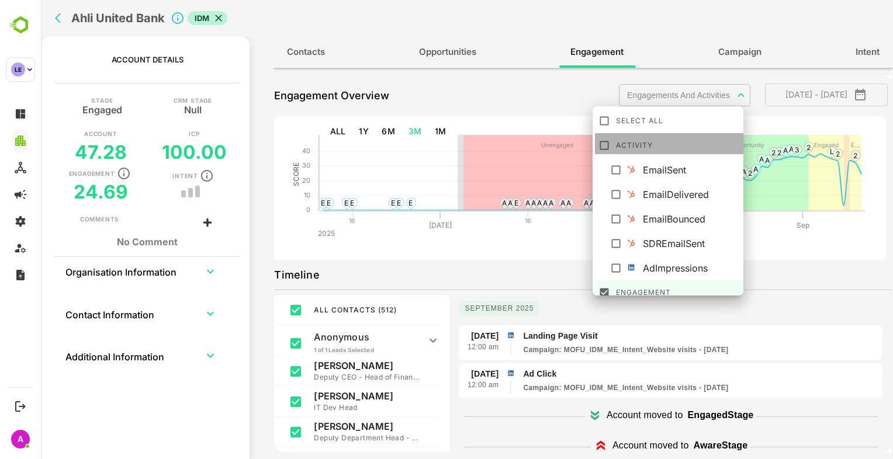
click at [621, 145] on div "Activity" at bounding box center [679, 143] width 126 height 19
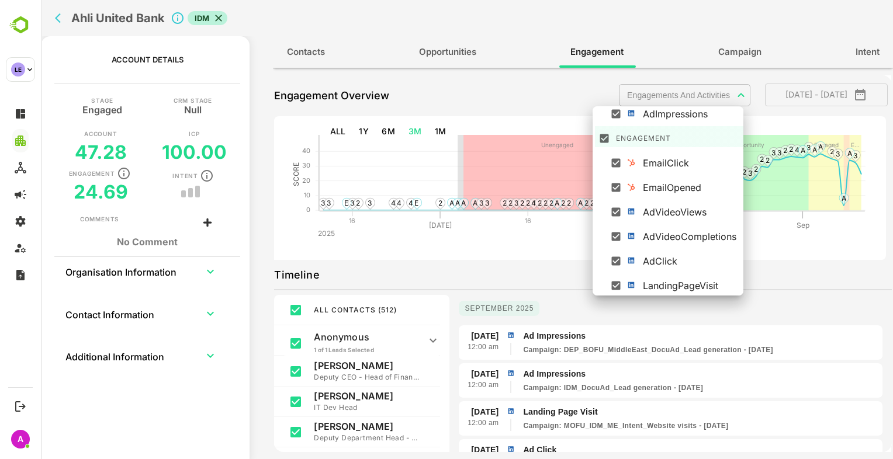
scroll to position [155, 0]
click at [618, 218] on li "AdVideoViews" at bounding box center [670, 209] width 150 height 21
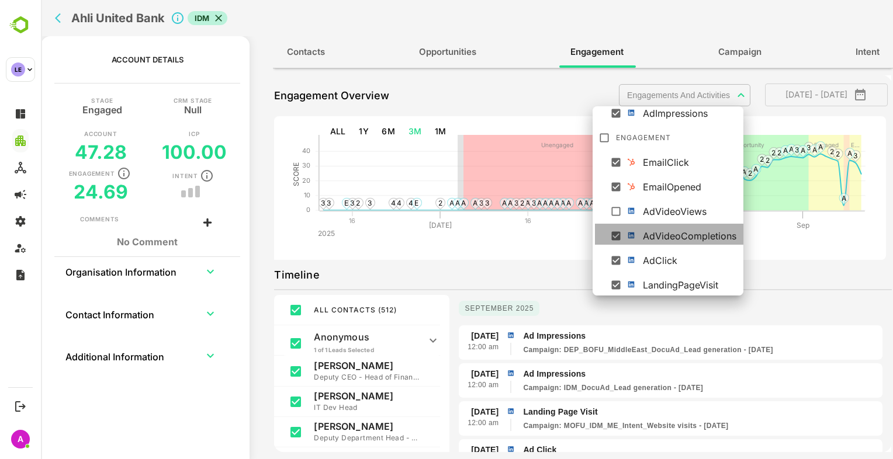
click at [618, 228] on li "AdVideoCompletions" at bounding box center [670, 234] width 150 height 21
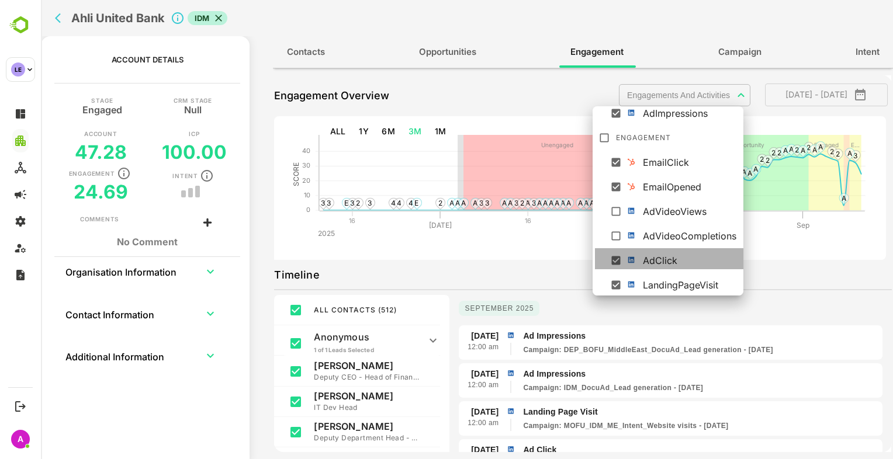
click at [628, 265] on li "AdClick" at bounding box center [670, 258] width 150 height 21
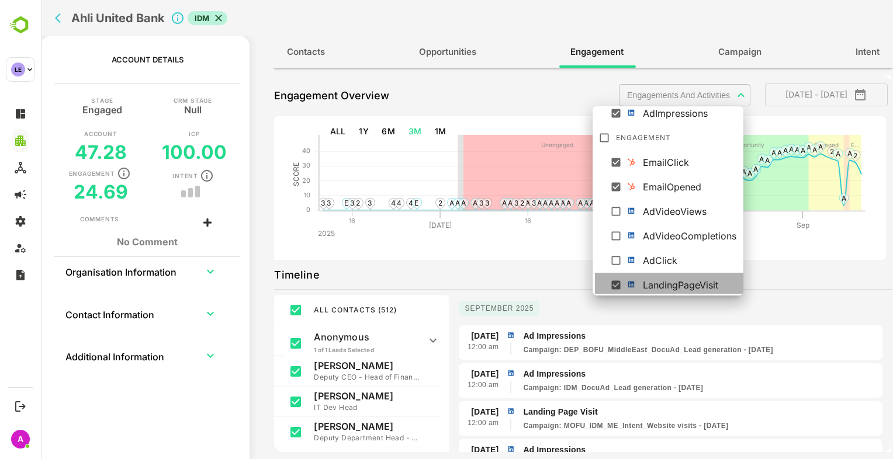
click at [629, 284] on img at bounding box center [630, 284] width 9 height 9
click at [632, 118] on li "AdImpressions" at bounding box center [670, 111] width 150 height 21
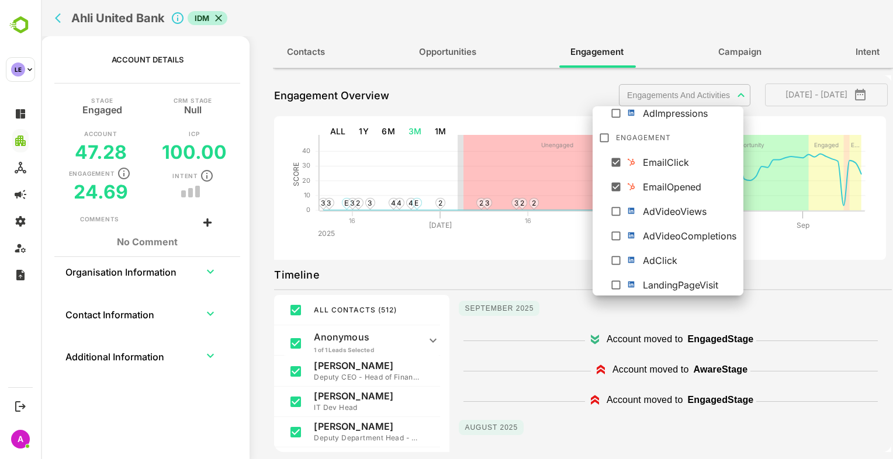
click at [547, 230] on div at bounding box center [467, 229] width 852 height 459
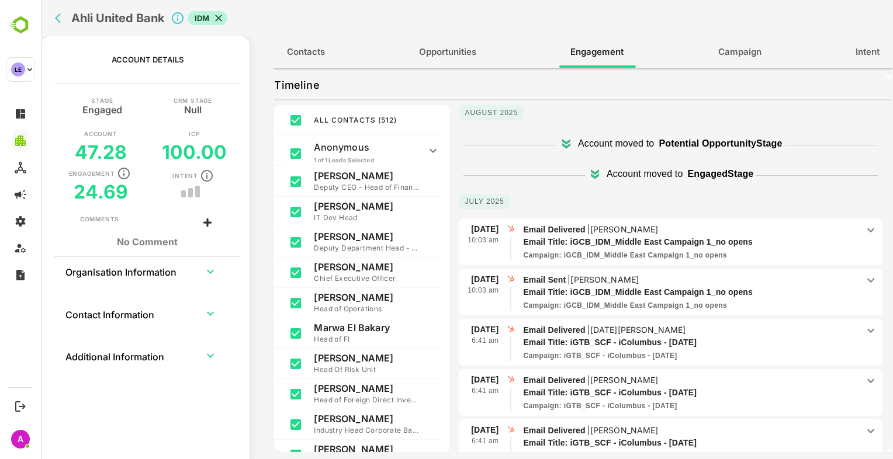
scroll to position [126, 0]
drag, startPoint x: 570, startPoint y: 240, endPoint x: 699, endPoint y: 240, distance: 128.5
click at [699, 240] on p "Email Title: iGCB_IDM_Middle East Campaign 1_no opens" at bounding box center [682, 241] width 318 height 12
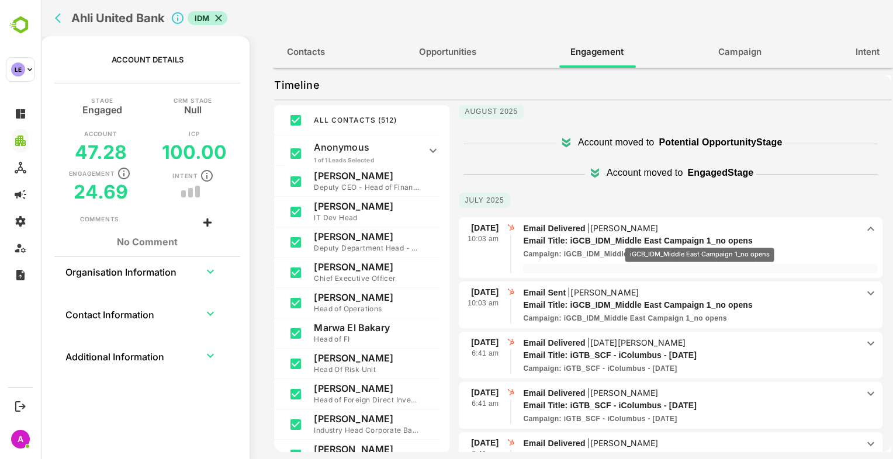
click at [699, 240] on p "Email Title: iGCB_IDM_Middle East Campaign 1_no opens" at bounding box center [682, 241] width 318 height 12
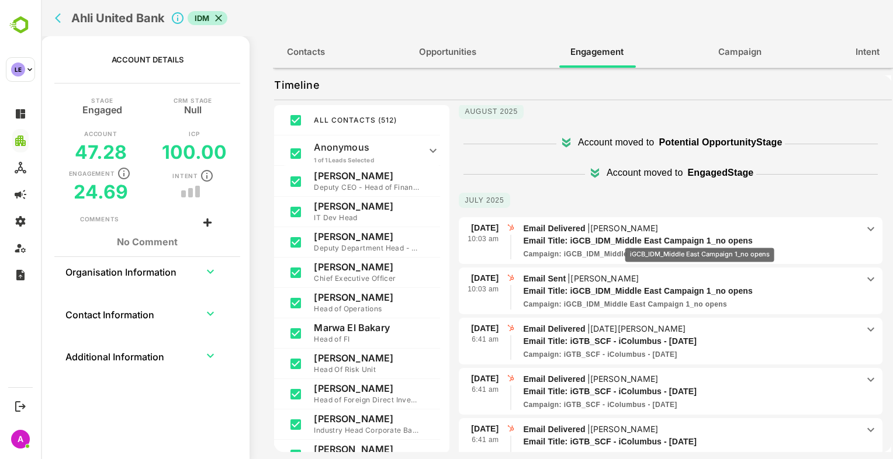
click at [699, 240] on p "Email Title: iGCB_IDM_Middle East Campaign 1_no opens" at bounding box center [682, 241] width 318 height 12
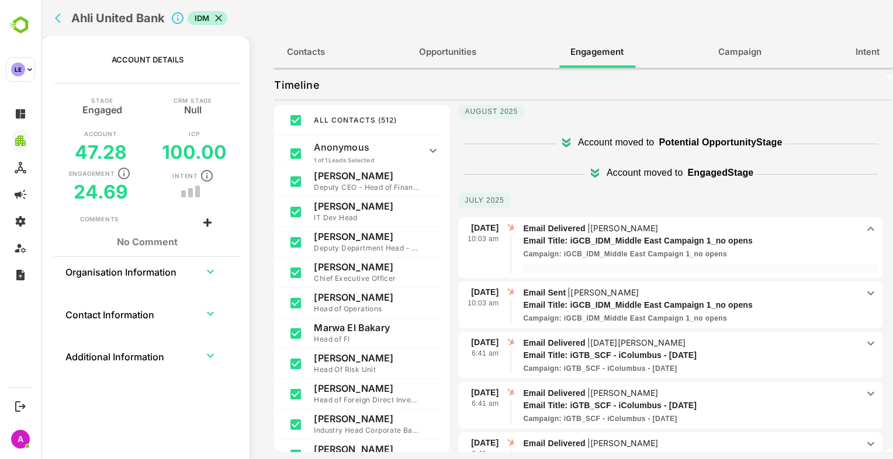
drag, startPoint x: 730, startPoint y: 252, endPoint x: 564, endPoint y: 247, distance: 165.4
click at [564, 249] on div "Campaign : iGCB_IDM_Middle East Campaign 1_no opens" at bounding box center [690, 254] width 335 height 11
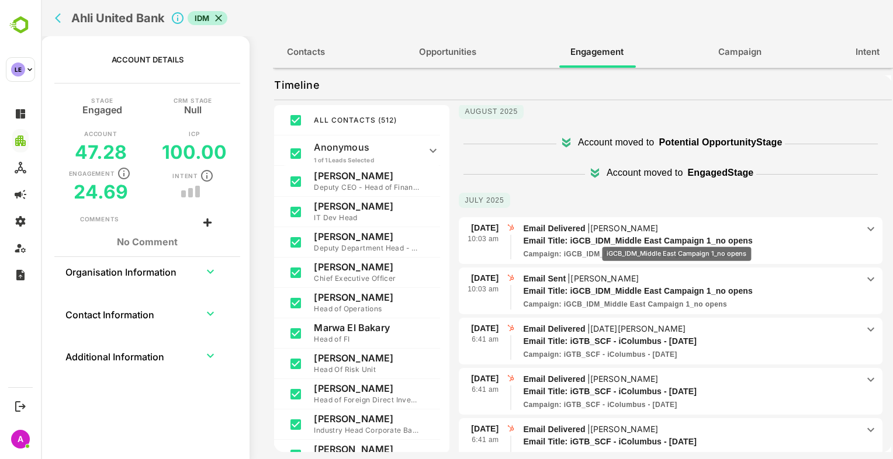
drag, startPoint x: 564, startPoint y: 247, endPoint x: 686, endPoint y: 237, distance: 121.9
click at [686, 237] on span "Email Delivered | Amr Eldin Email Title: iGCB_IDM_Middle East Campaign 1_no ope…" at bounding box center [690, 240] width 335 height 37
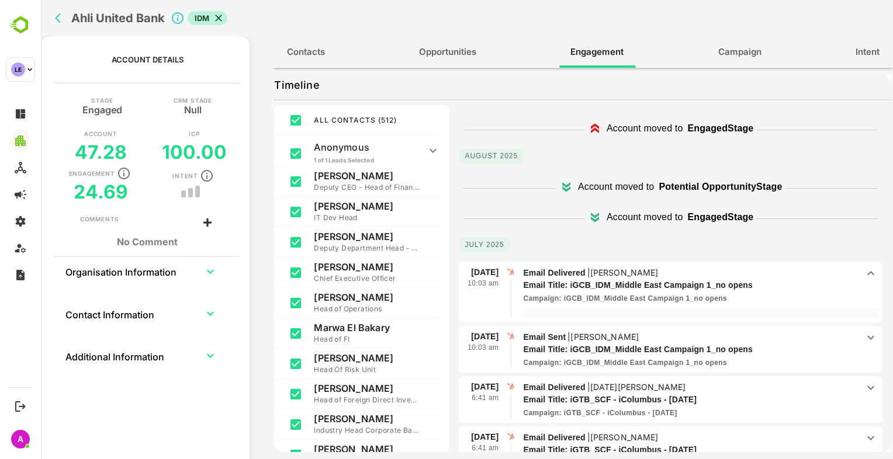
scroll to position [81, 0]
click at [61, 11] on button "back" at bounding box center [61, 18] width 18 height 18
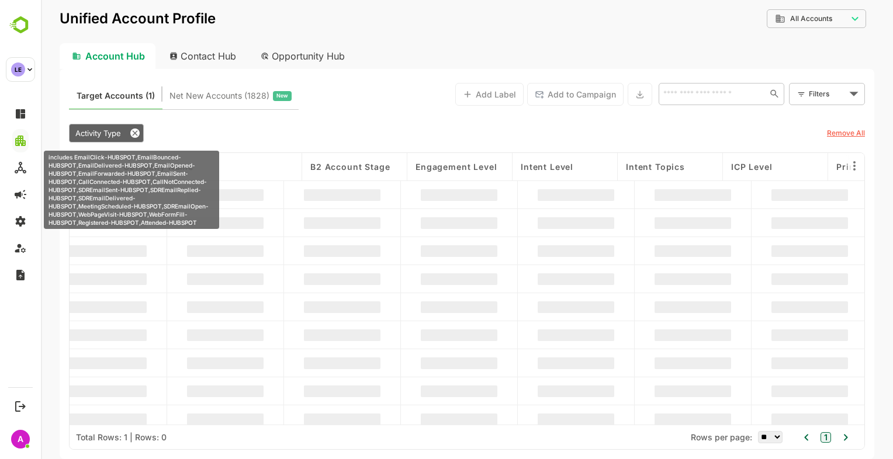
click at [90, 135] on span "Activity Type" at bounding box center [98, 133] width 46 height 9
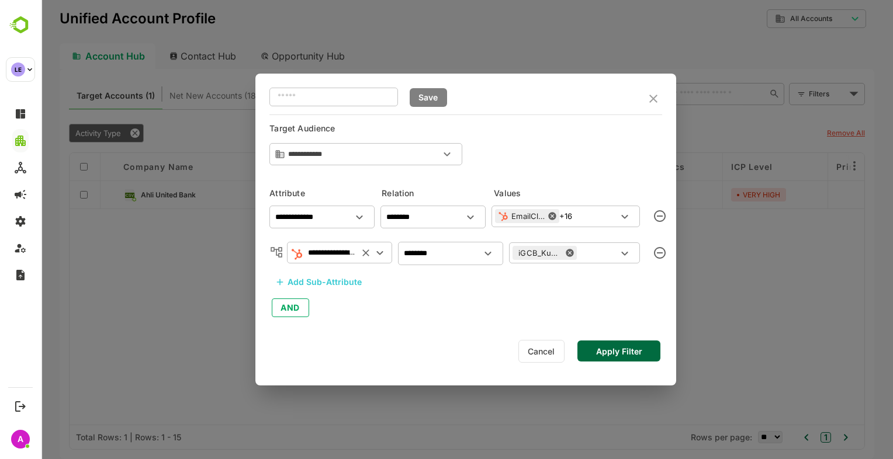
click at [570, 254] on icon at bounding box center [569, 252] width 9 height 9
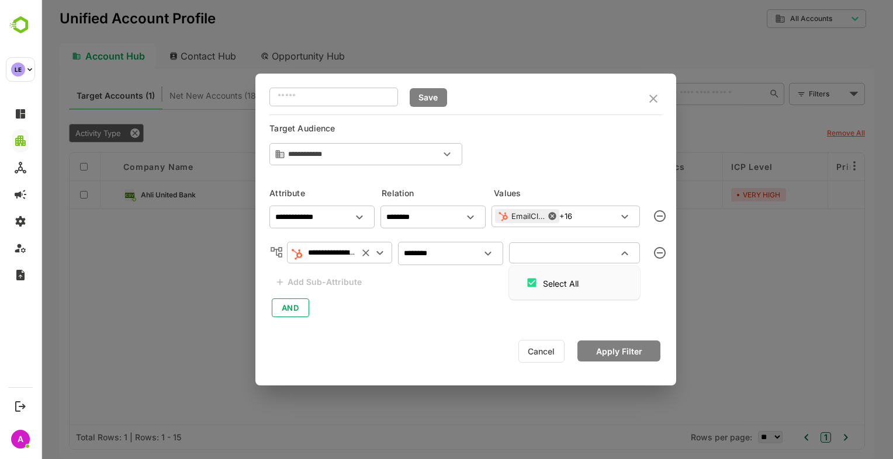
click at [570, 254] on input "text" at bounding box center [564, 253] width 105 height 14
paste input "**********"
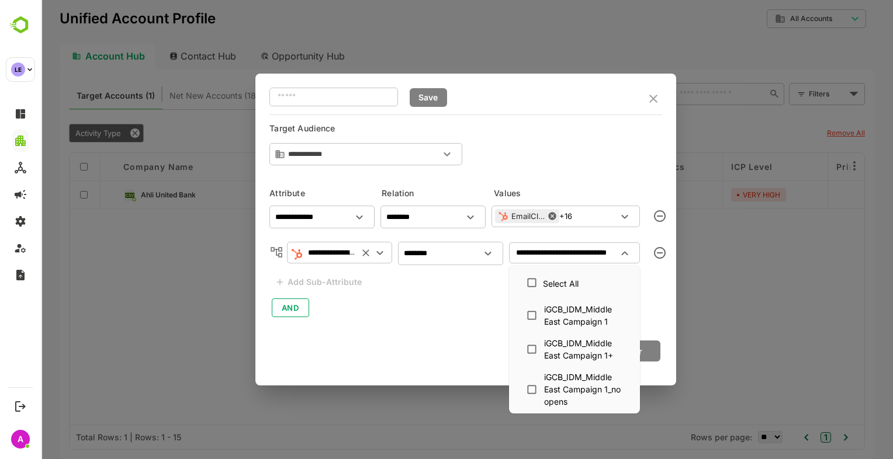
scroll to position [0, 26]
click at [564, 312] on div "iGCB_IDM_Middle East Campaign 1" at bounding box center [583, 315] width 78 height 25
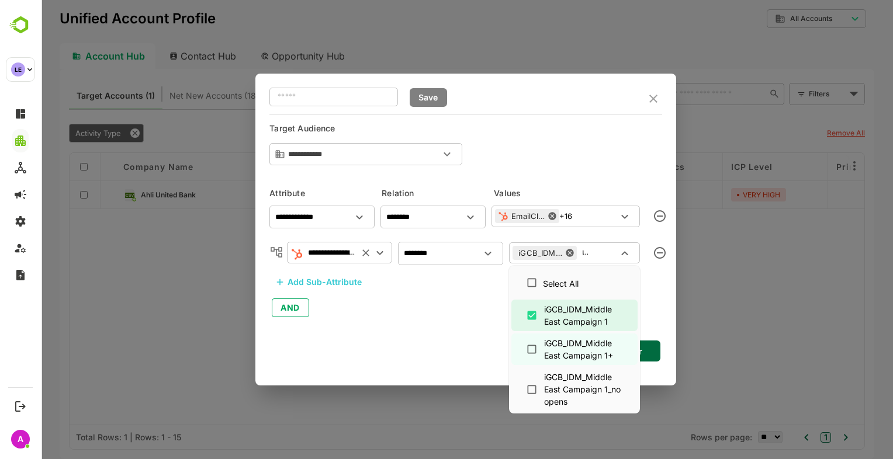
type input "**********"
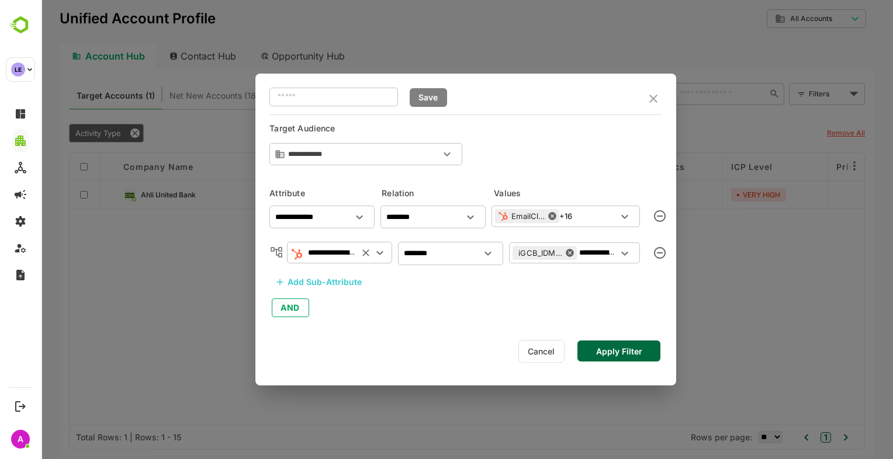
click at [653, 345] on button "Apply Filter" at bounding box center [618, 351] width 83 height 21
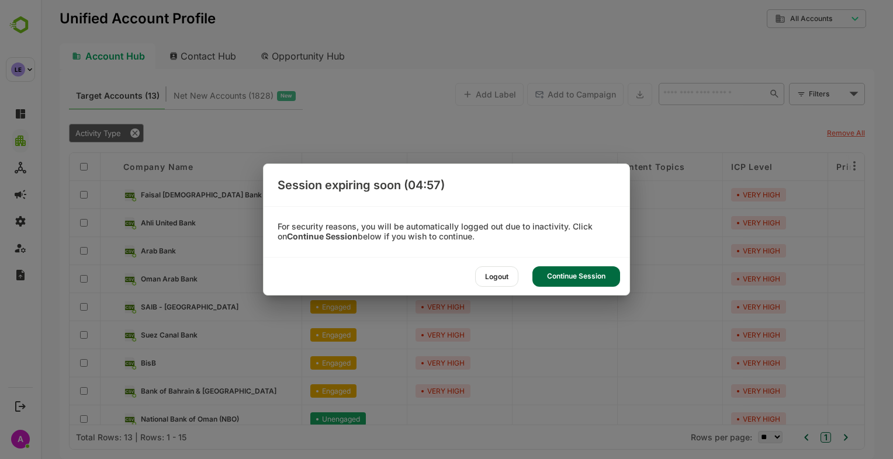
click at [598, 267] on div "Continue Session" at bounding box center [576, 276] width 88 height 20
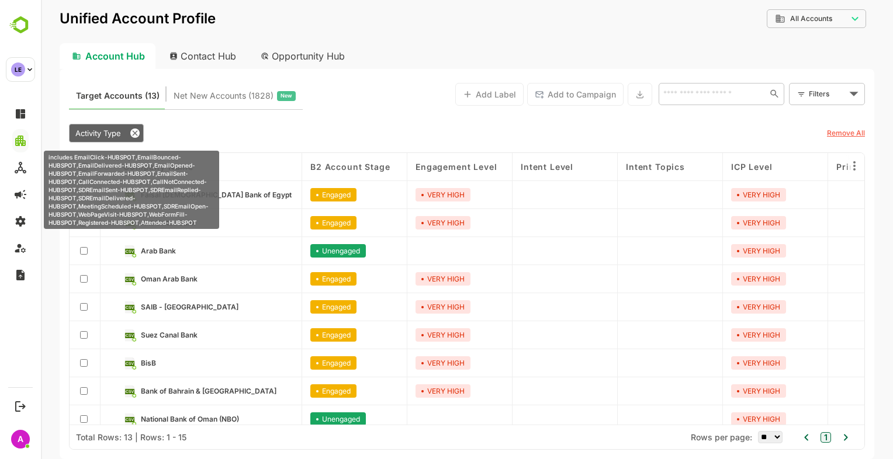
click at [105, 138] on div "Activity Type" at bounding box center [106, 133] width 75 height 19
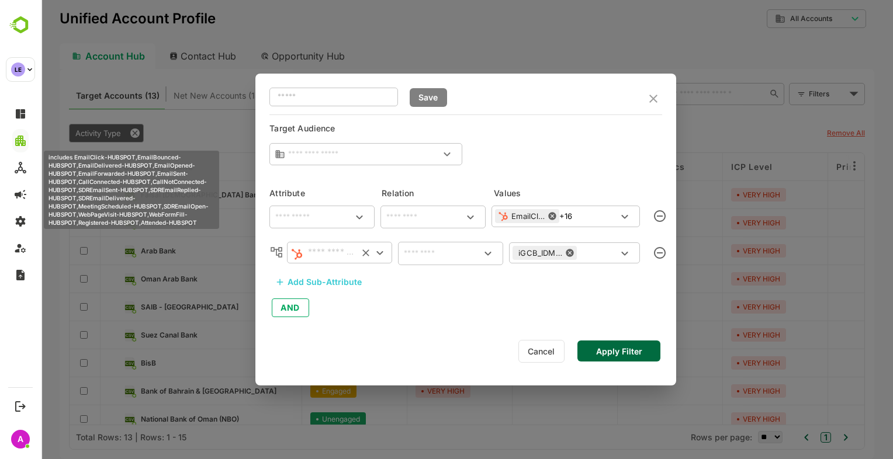
type input "**********"
type input "********"
type input "**********"
type input "********"
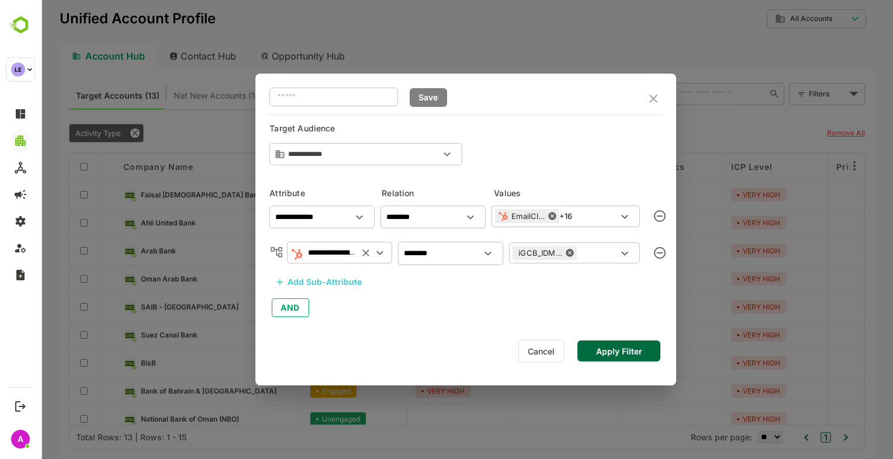
click at [571, 255] on icon at bounding box center [570, 253] width 8 height 8
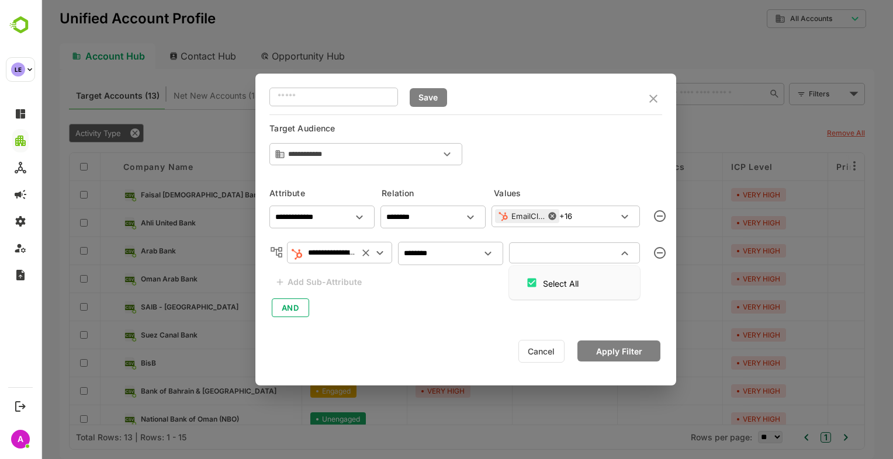
click at [570, 255] on input "text" at bounding box center [564, 253] width 105 height 14
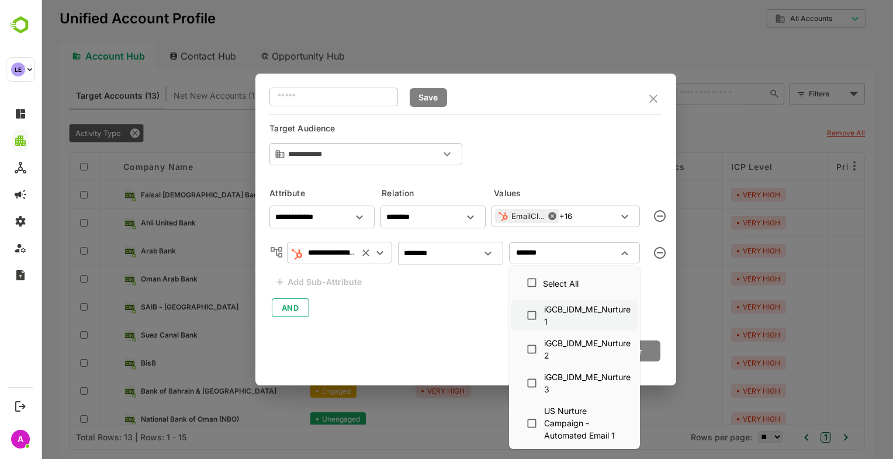
click at [571, 312] on div "iGCB_IDM_ME_Nurture 1" at bounding box center [587, 315] width 86 height 25
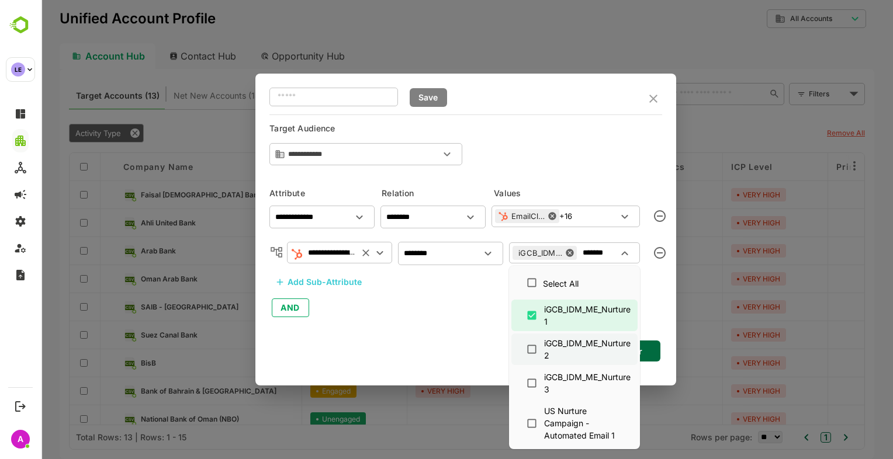
click at [566, 336] on li "iGCB_IDM_ME_Nurture 2" at bounding box center [574, 350] width 126 height 32
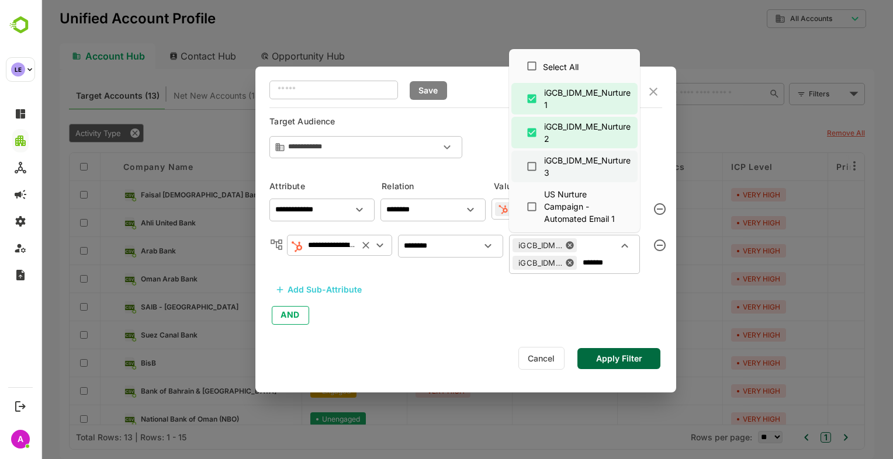
click at [544, 165] on div "iGCB_IDM_ME_Nurture 3" at bounding box center [587, 166] width 86 height 25
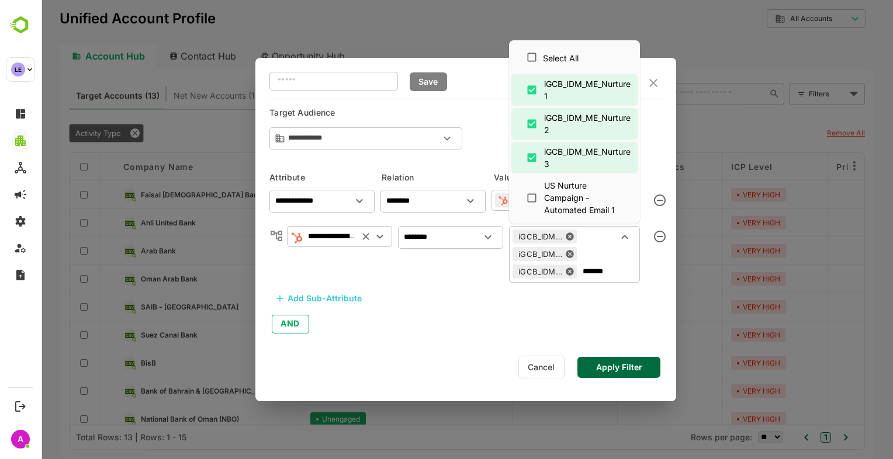
type input "*******"
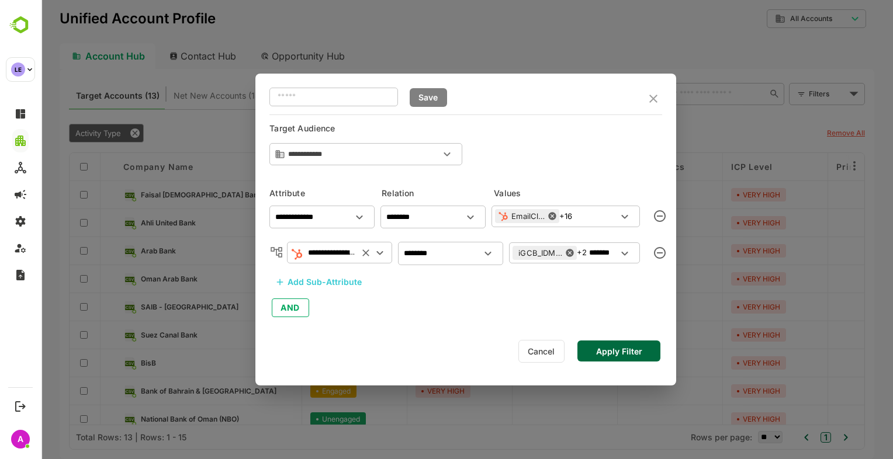
click at [436, 312] on div "**********" at bounding box center [465, 259] width 393 height 119
click at [602, 352] on button "Apply Filter" at bounding box center [618, 351] width 83 height 21
